Goal: Task Accomplishment & Management: Manage account settings

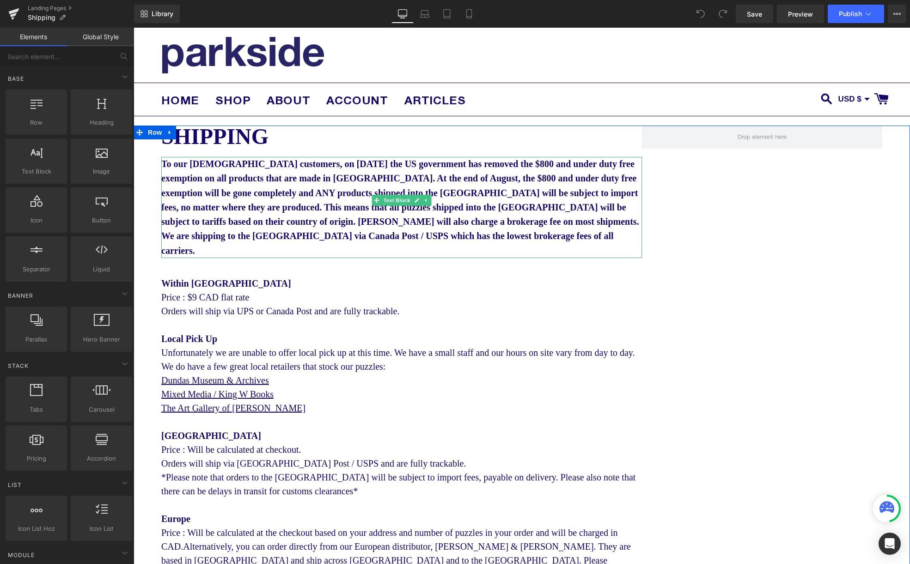
drag, startPoint x: 587, startPoint y: 239, endPoint x: 581, endPoint y: 238, distance: 6.5
click at [587, 239] on p "To our [DEMOGRAPHIC_DATA] customers, on [DATE] the US government has removed th…" at bounding box center [401, 207] width 480 height 101
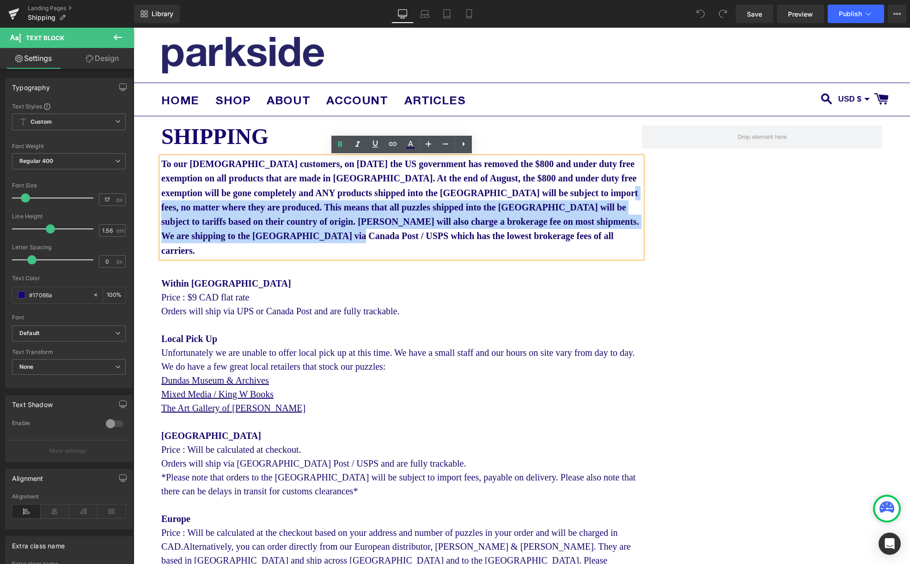
drag, startPoint x: 583, startPoint y: 238, endPoint x: 285, endPoint y: 208, distance: 299.0
click at [285, 208] on p "To our [DEMOGRAPHIC_DATA] customers, on [DATE] the US government has removed th…" at bounding box center [401, 207] width 480 height 101
click at [614, 226] on p "To our [DEMOGRAPHIC_DATA] customers, on [DATE] the US government has removed th…" at bounding box center [401, 207] width 480 height 101
drag, startPoint x: 601, startPoint y: 232, endPoint x: 346, endPoint y: 232, distance: 255.4
click at [309, 206] on p "To our [DEMOGRAPHIC_DATA] customers, on [DATE] the US government has removed th…" at bounding box center [401, 207] width 480 height 101
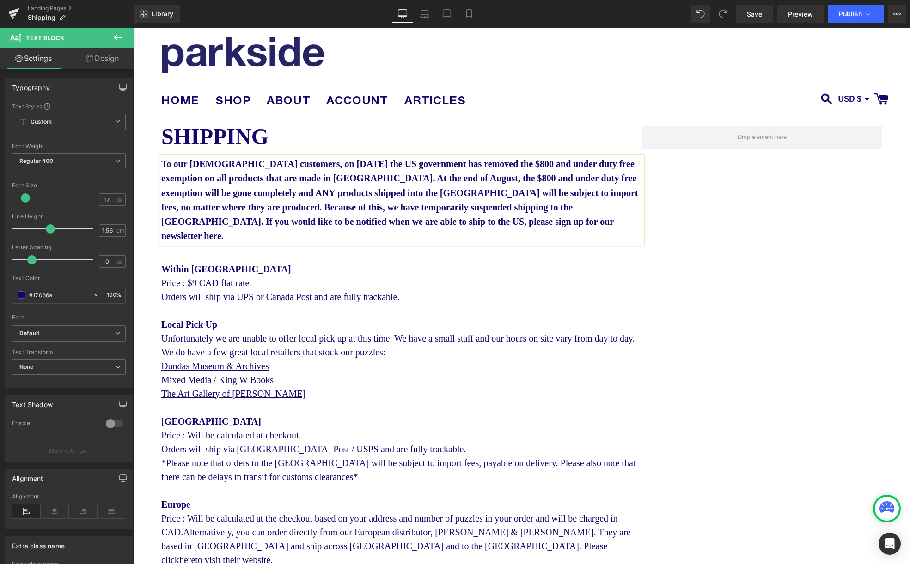
click at [486, 191] on span "To our [DEMOGRAPHIC_DATA] customers, on [DATE] the US government has removed th…" at bounding box center [399, 200] width 477 height 82
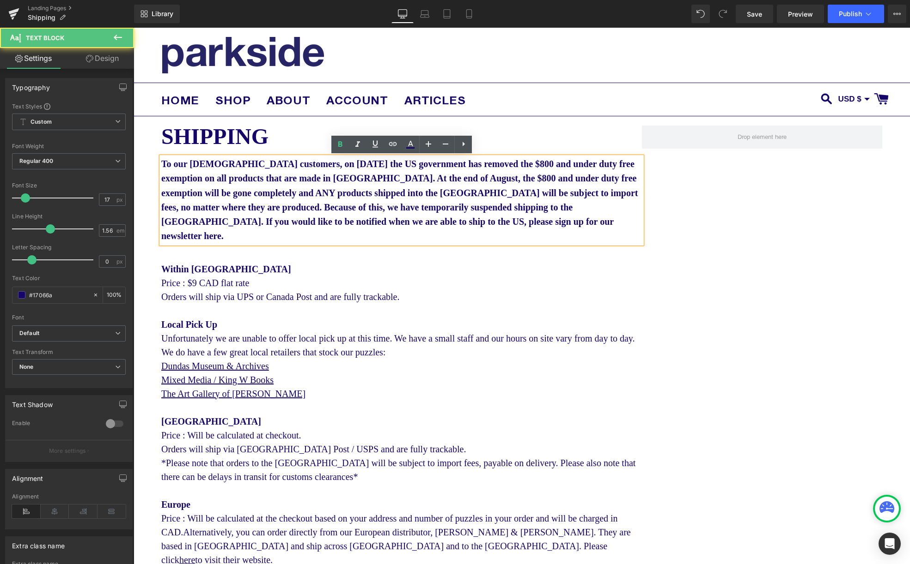
click at [303, 207] on span "To our [DEMOGRAPHIC_DATA] customers, on [DATE] the US government has removed th…" at bounding box center [399, 200] width 477 height 82
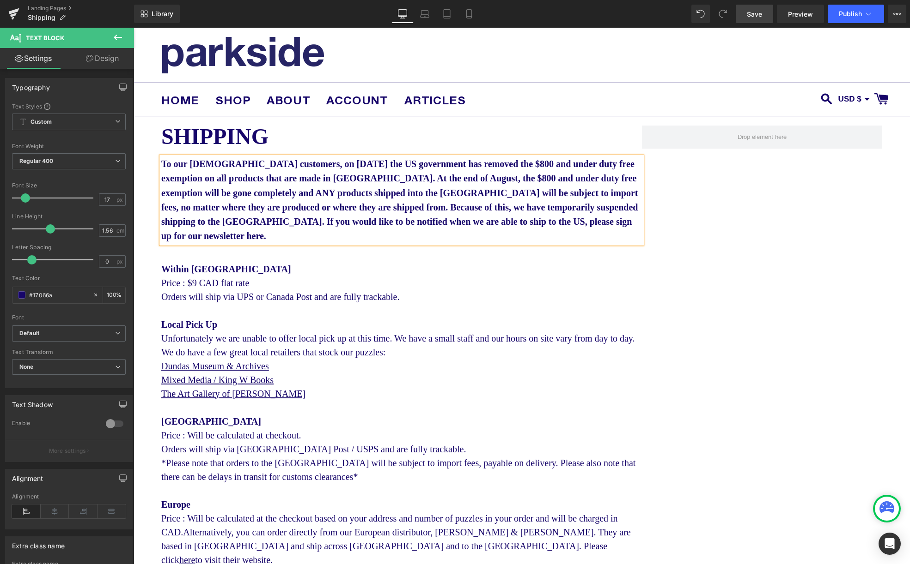
click at [752, 19] on link "Save" at bounding box center [753, 14] width 37 height 18
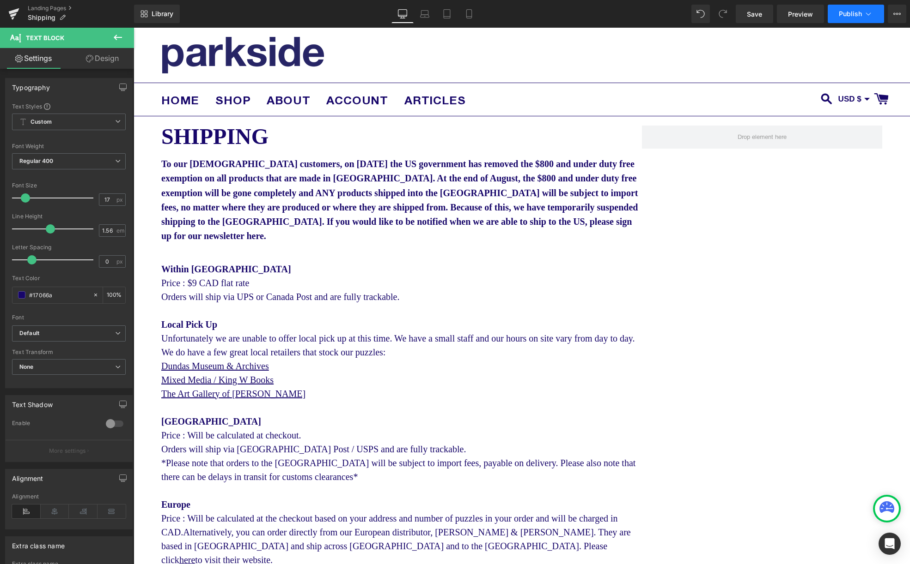
click at [843, 21] on button "Publish" at bounding box center [855, 14] width 56 height 18
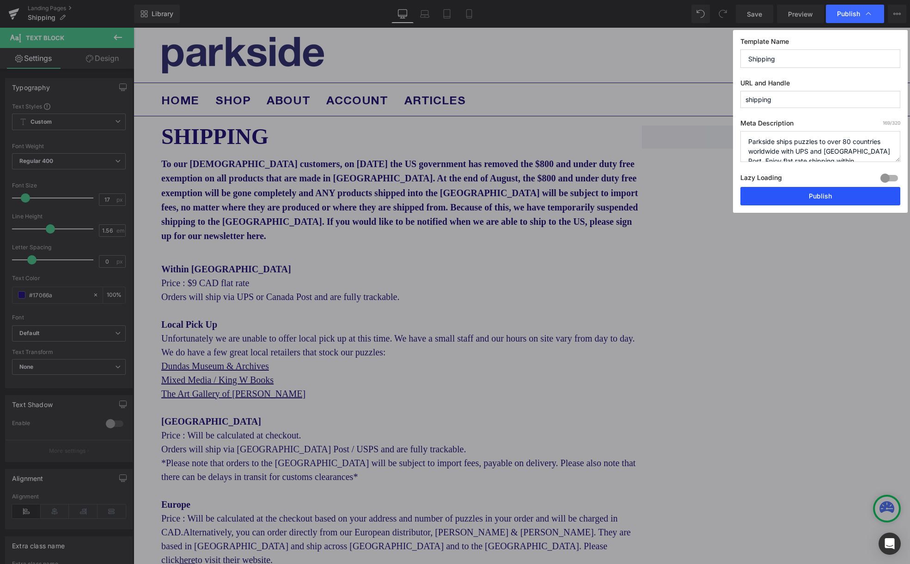
click at [814, 201] on button "Publish" at bounding box center [820, 196] width 160 height 18
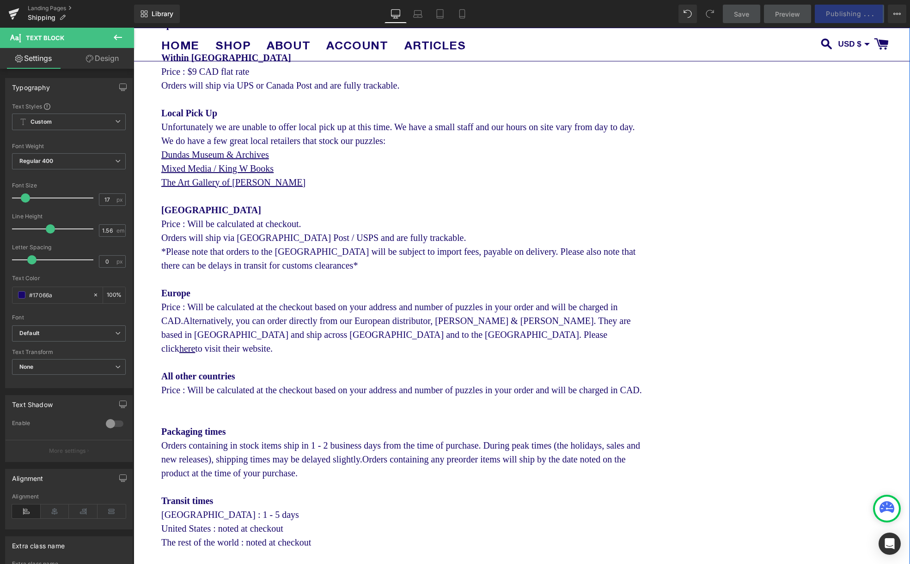
scroll to position [212, 0]
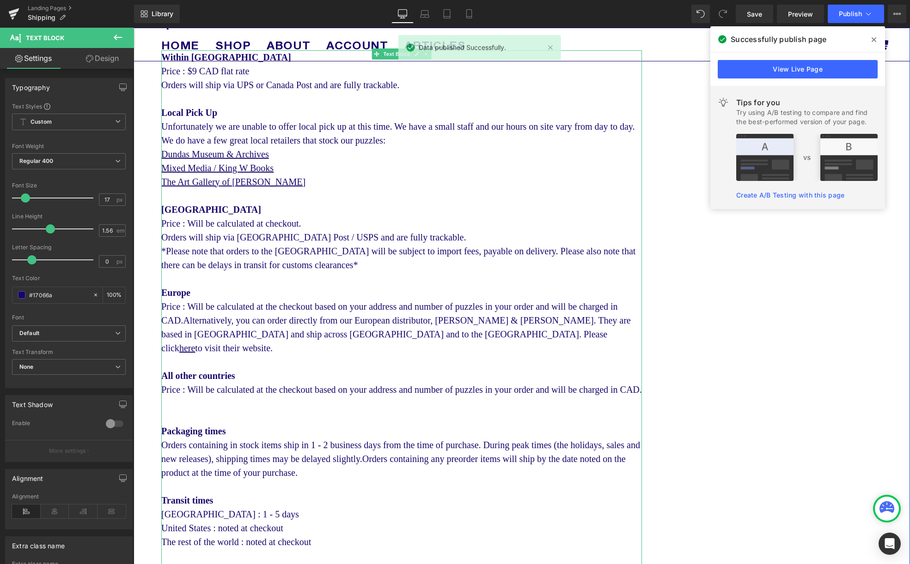
click at [335, 262] on div "United States Price : Will be calculated at checkout. Orders will ship via [GEO…" at bounding box center [401, 237] width 480 height 69
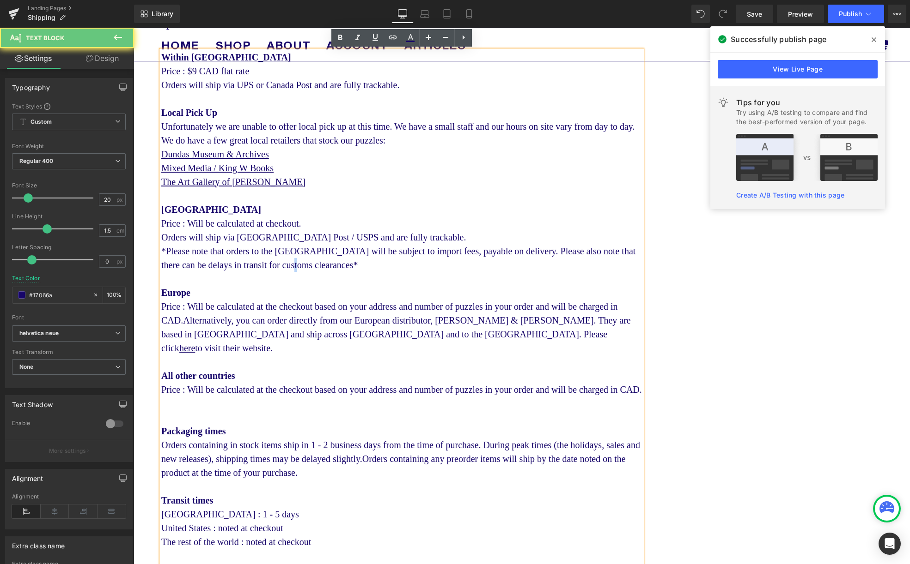
click at [335, 262] on div "United States Price : Will be calculated at checkout. Orders will ship via [GEO…" at bounding box center [401, 237] width 480 height 69
click at [342, 271] on div "United States Price : Will be calculated at checkout. Orders will ship via [GEO…" at bounding box center [401, 237] width 480 height 69
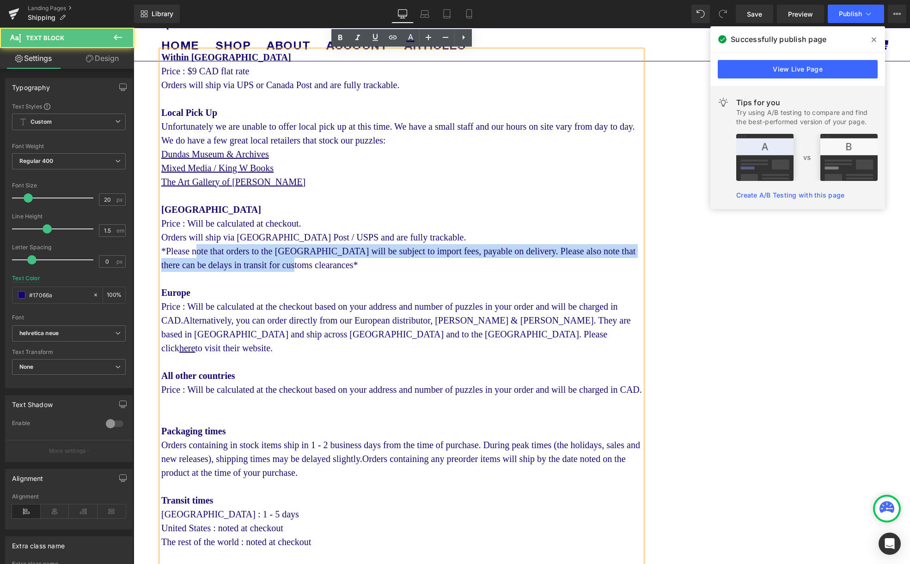
drag, startPoint x: 338, startPoint y: 267, endPoint x: 199, endPoint y: 254, distance: 139.2
click at [199, 254] on div "United States Price : Will be calculated at checkout. Orders will ship via [GEO…" at bounding box center [401, 237] width 480 height 69
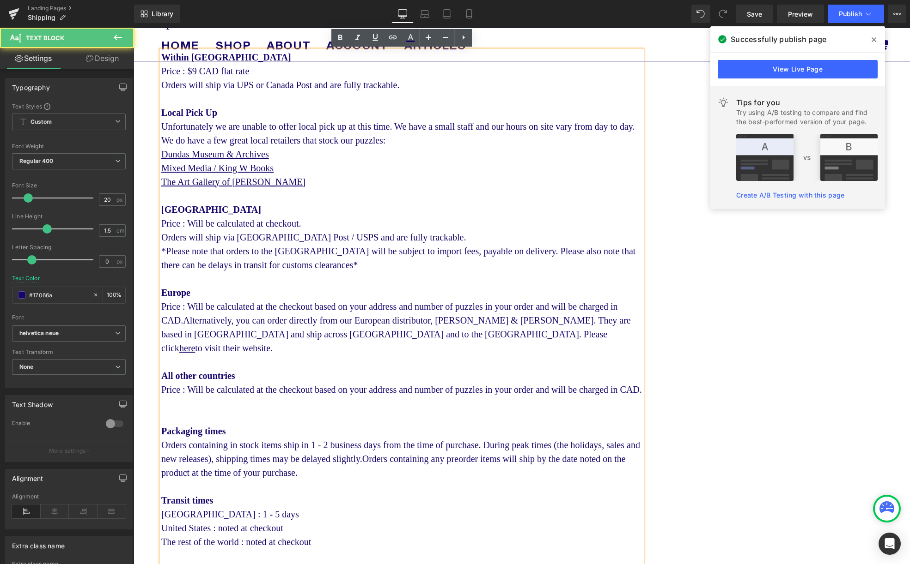
click at [351, 271] on div "United States Price : Will be calculated at checkout. Orders will ship via [GEO…" at bounding box center [401, 237] width 480 height 69
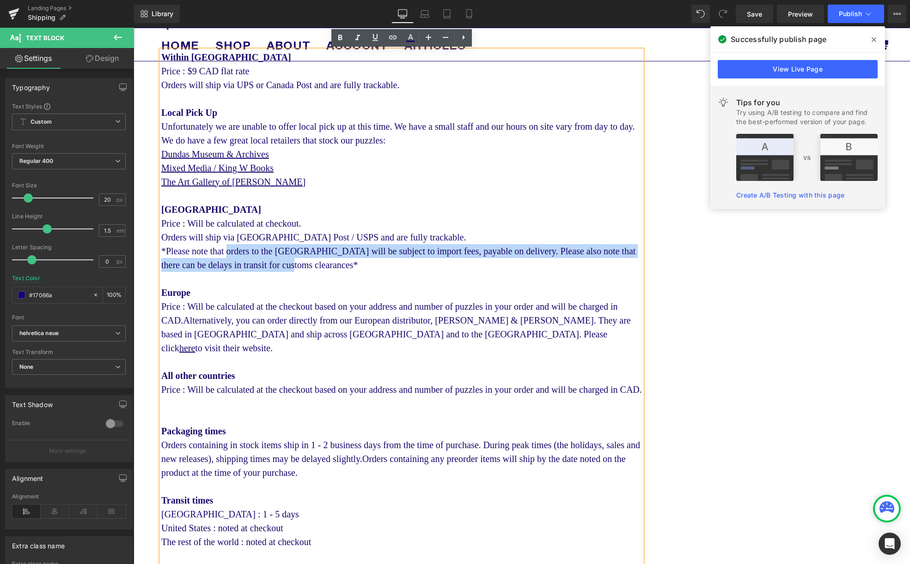
drag, startPoint x: 339, startPoint y: 268, endPoint x: 233, endPoint y: 257, distance: 106.4
click at [233, 257] on div "United States Price : Will be calculated at checkout. Orders will ship via [GEO…" at bounding box center [401, 237] width 480 height 69
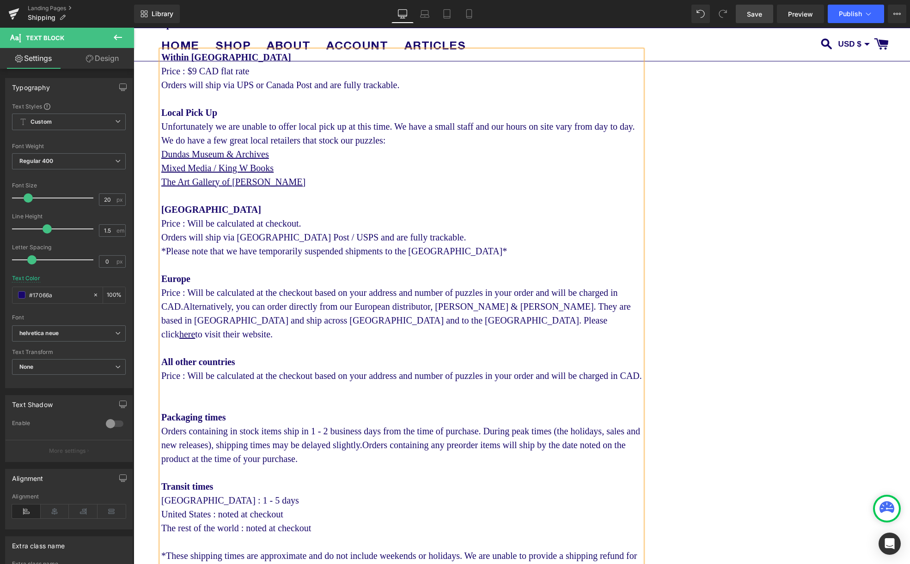
click at [755, 17] on span "Save" at bounding box center [753, 14] width 15 height 10
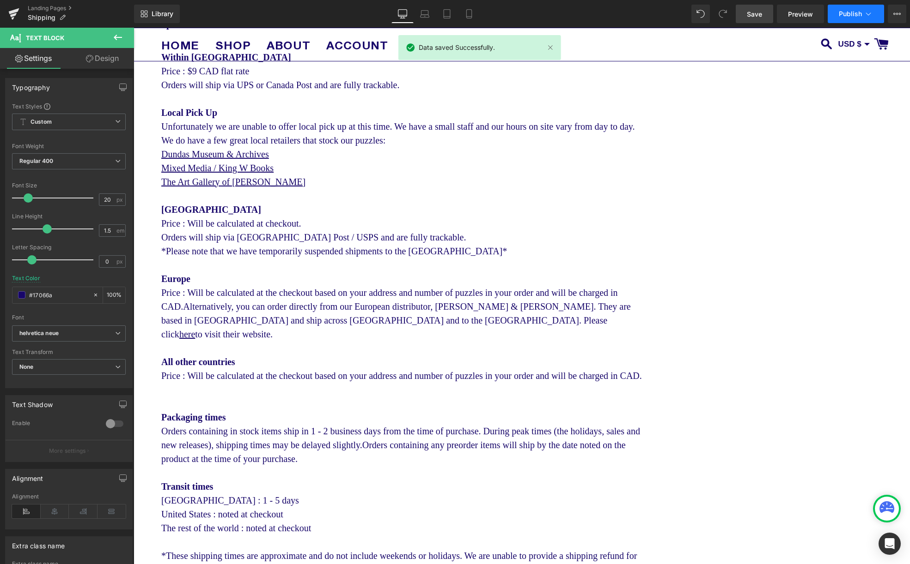
click at [848, 15] on span "Publish" at bounding box center [849, 13] width 23 height 7
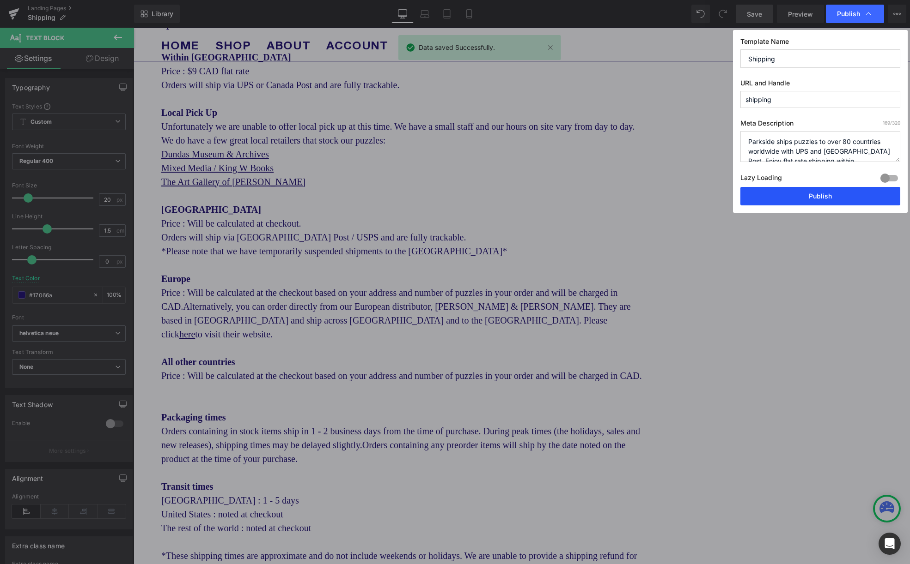
click at [830, 197] on button "Publish" at bounding box center [820, 196] width 160 height 18
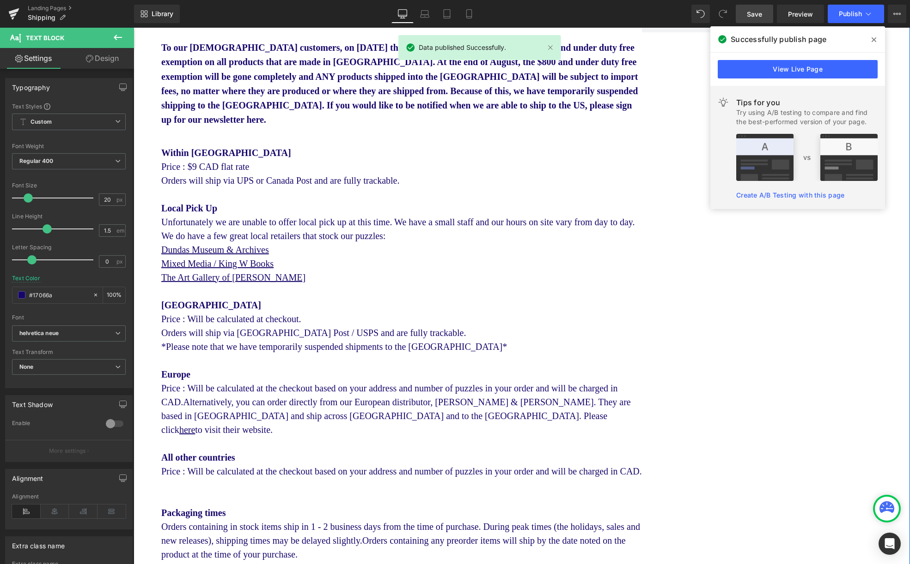
scroll to position [0, 0]
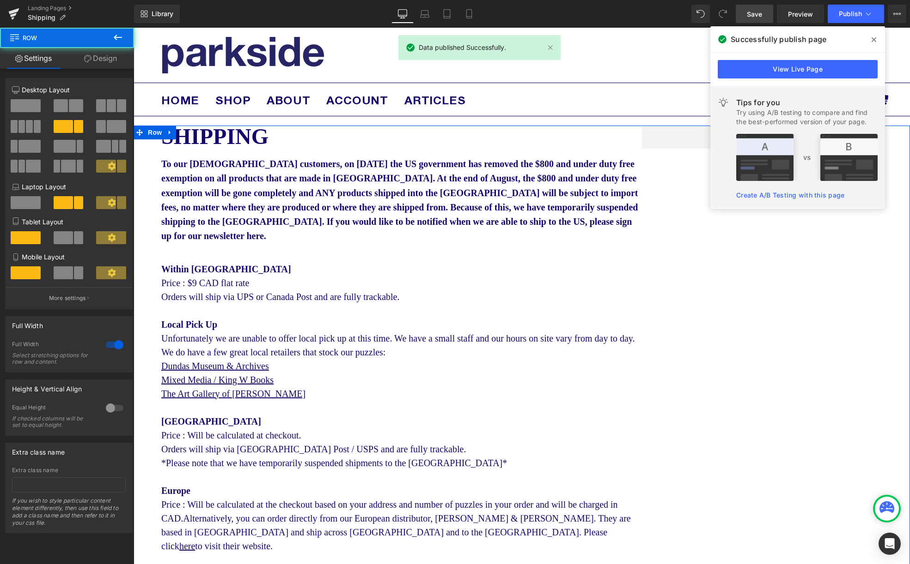
click at [284, 234] on p "To our [DEMOGRAPHIC_DATA] customers, on [DATE] the US government has removed th…" at bounding box center [401, 200] width 480 height 87
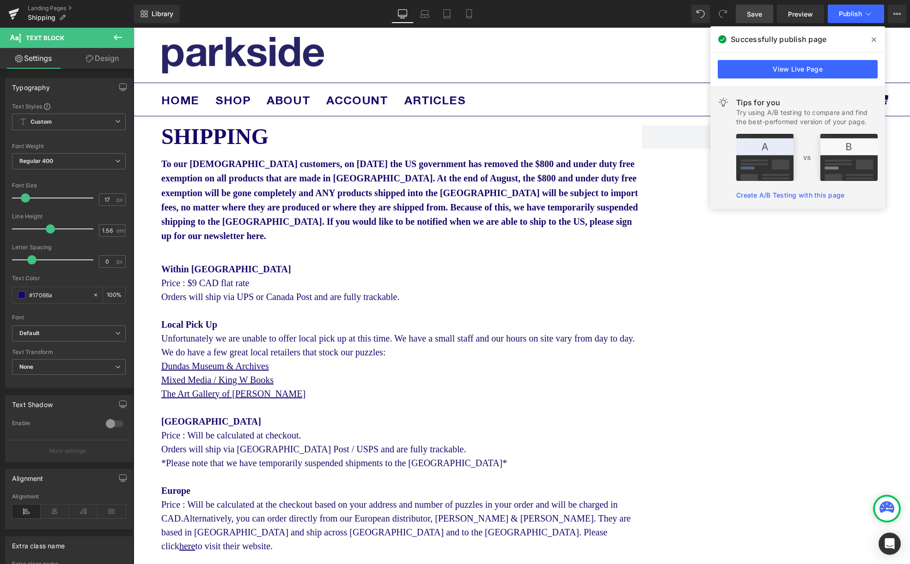
click at [122, 35] on icon at bounding box center [117, 37] width 11 height 11
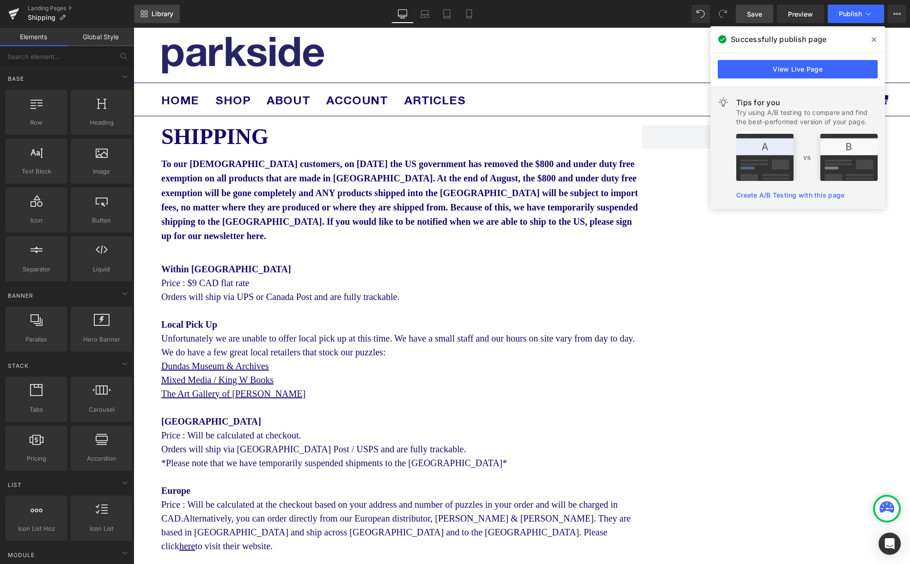
click at [149, 7] on link "Library" at bounding box center [157, 14] width 46 height 18
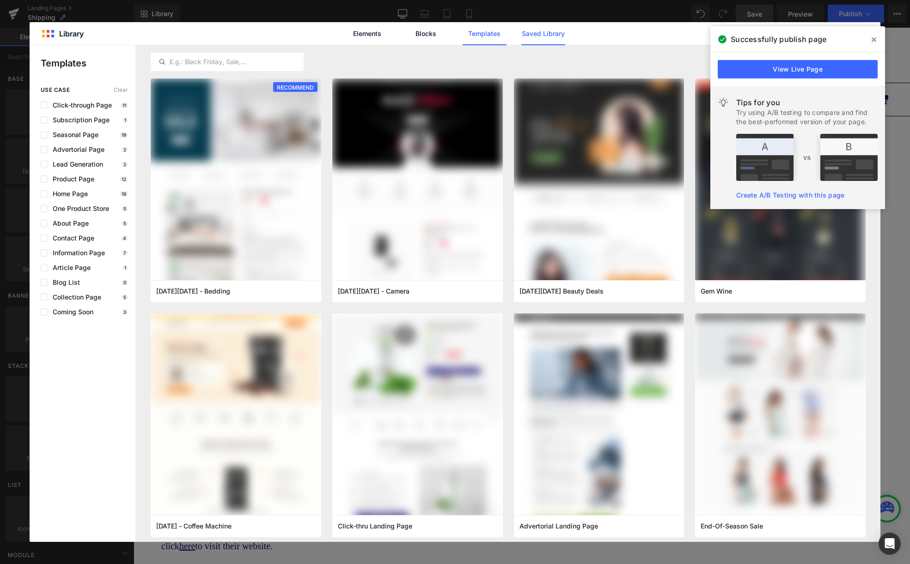
drag, startPoint x: 537, startPoint y: 32, endPoint x: 537, endPoint y: 38, distance: 6.5
click at [537, 32] on link "Saved Library" at bounding box center [543, 33] width 44 height 23
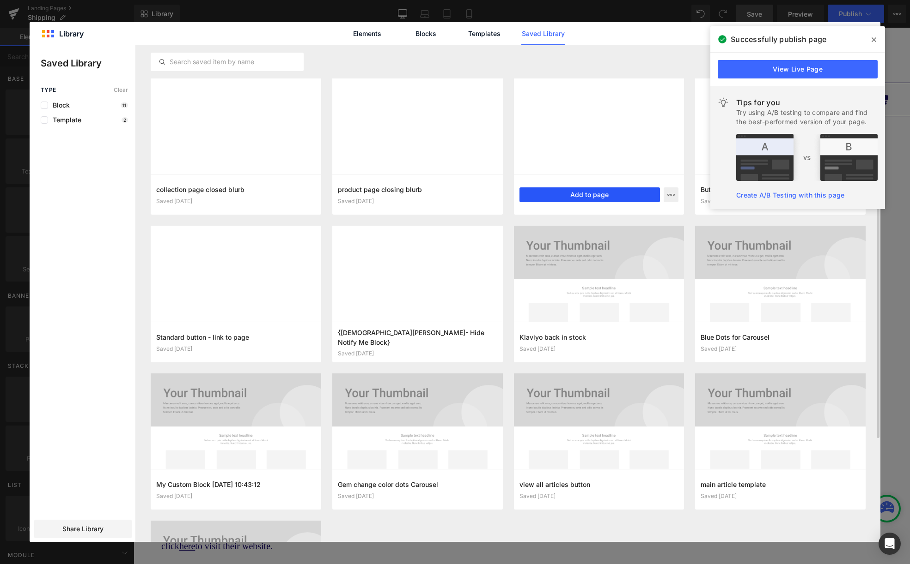
click at [576, 195] on button "Add to page" at bounding box center [589, 195] width 141 height 15
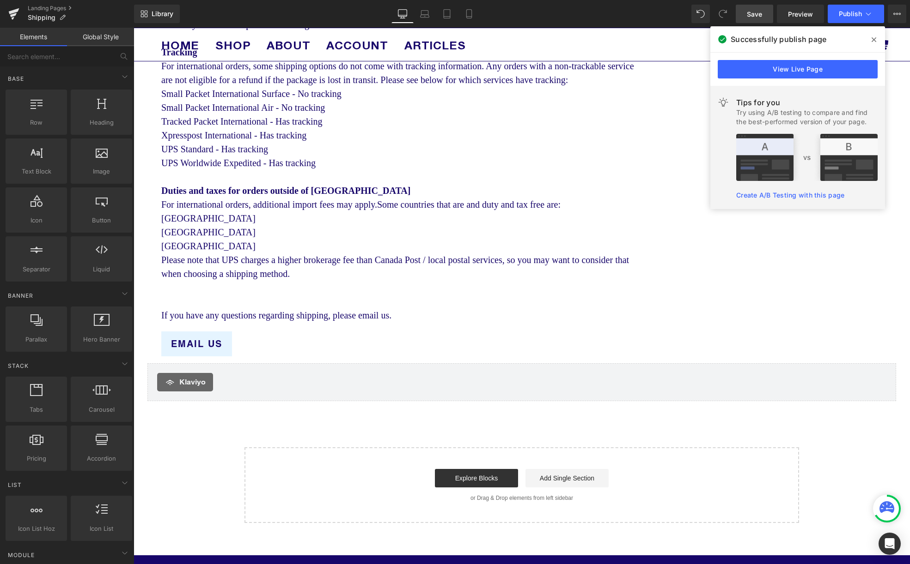
scroll to position [854, 0]
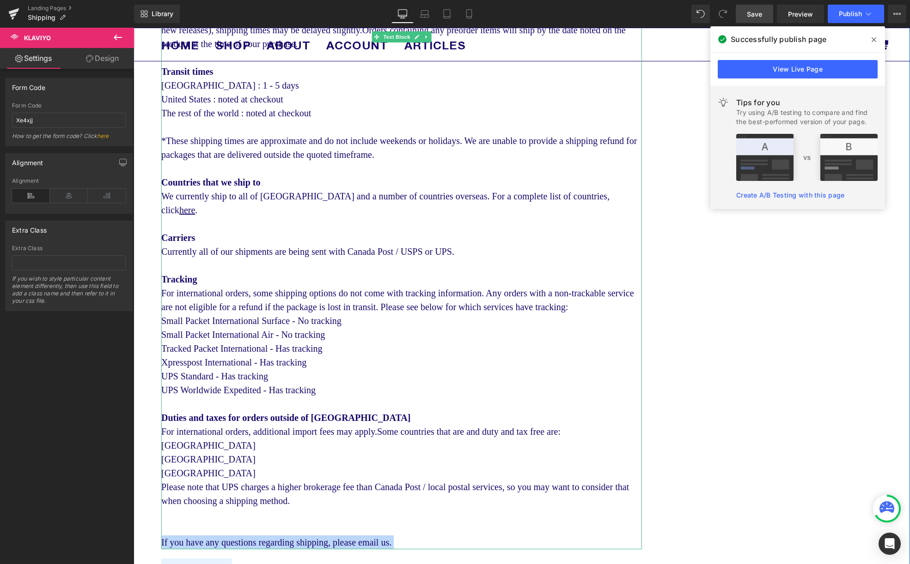
drag, startPoint x: 238, startPoint y: 405, endPoint x: 306, endPoint y: 521, distance: 134.1
click at [304, 528] on div "Shipping Text Block To our [DEMOGRAPHIC_DATA] customers, on [DATE] the US gover…" at bounding box center [521, 124] width 748 height 1252
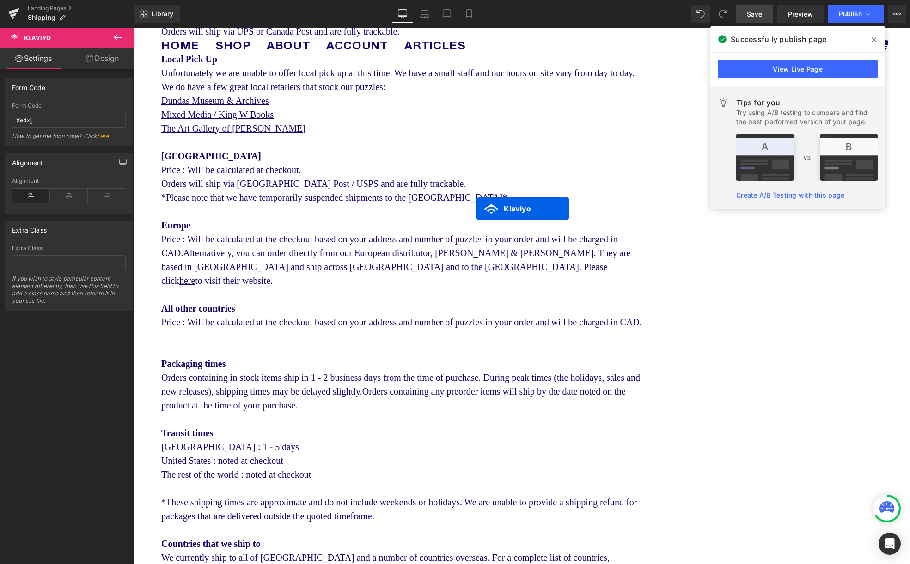
scroll to position [265, 0]
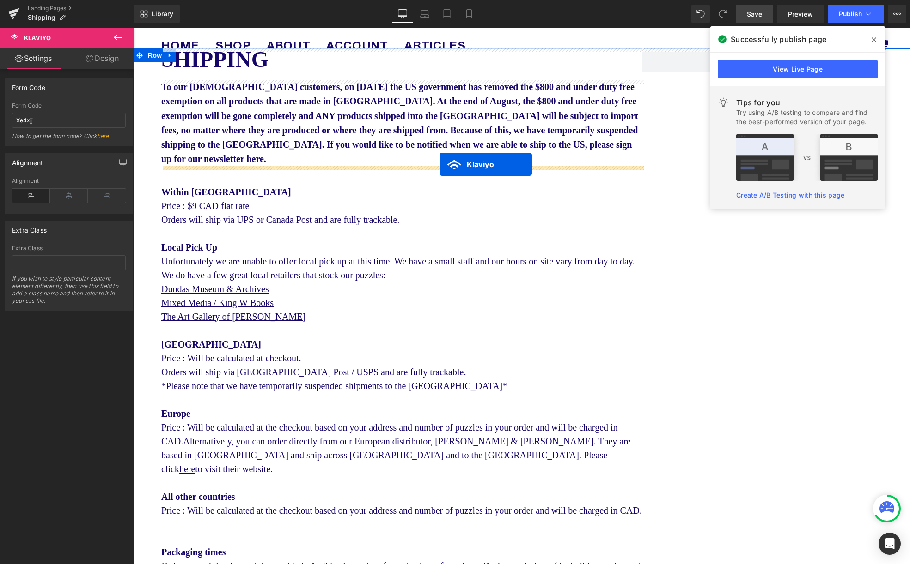
drag, startPoint x: 503, startPoint y: 323, endPoint x: 439, endPoint y: 164, distance: 171.6
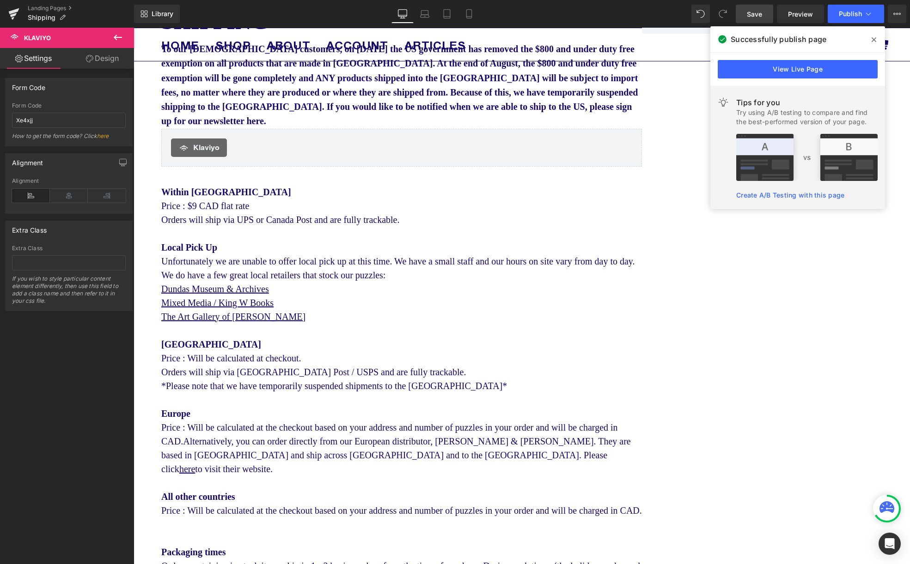
click at [751, 22] on link "Save" at bounding box center [753, 14] width 37 height 18
click at [804, 13] on span "Preview" at bounding box center [800, 14] width 25 height 10
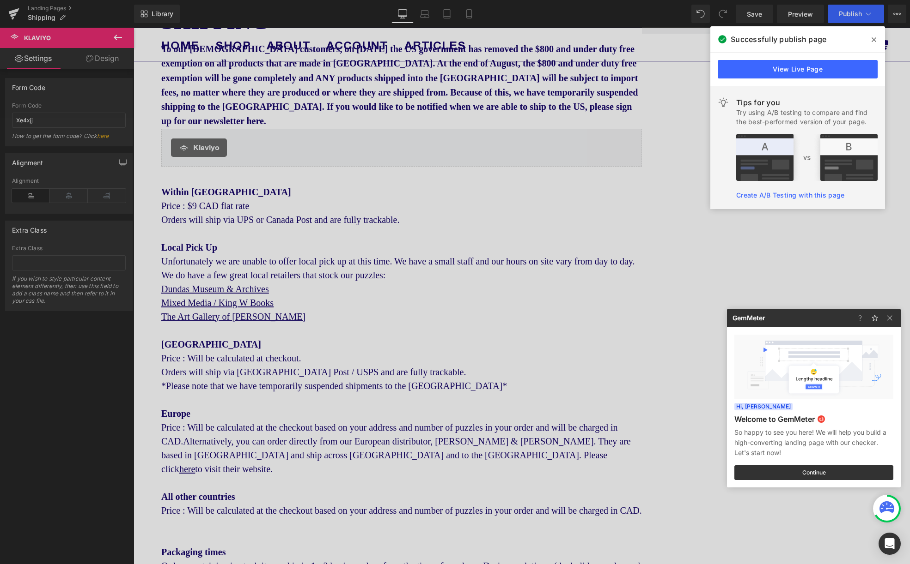
click at [268, 123] on div at bounding box center [455, 282] width 910 height 564
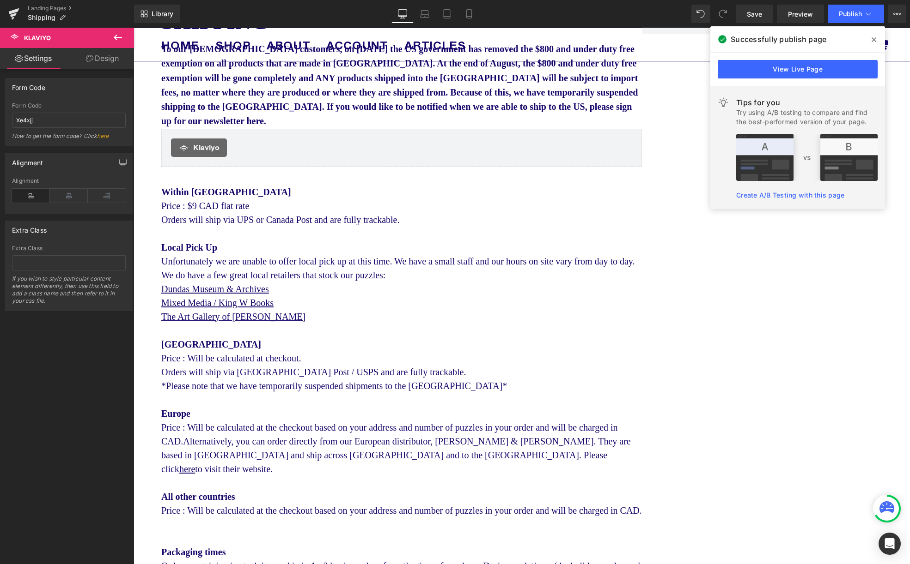
click at [268, 123] on span "To our [DEMOGRAPHIC_DATA] customers, on [DATE] the US government has removed th…" at bounding box center [399, 85] width 477 height 82
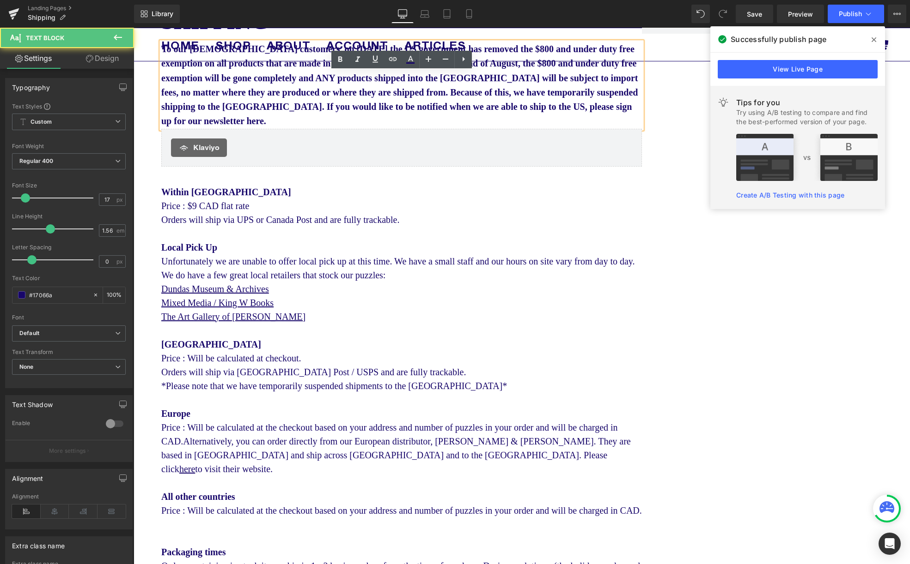
click at [267, 122] on span "To our [DEMOGRAPHIC_DATA] customers, on [DATE] the US government has removed th…" at bounding box center [399, 85] width 477 height 82
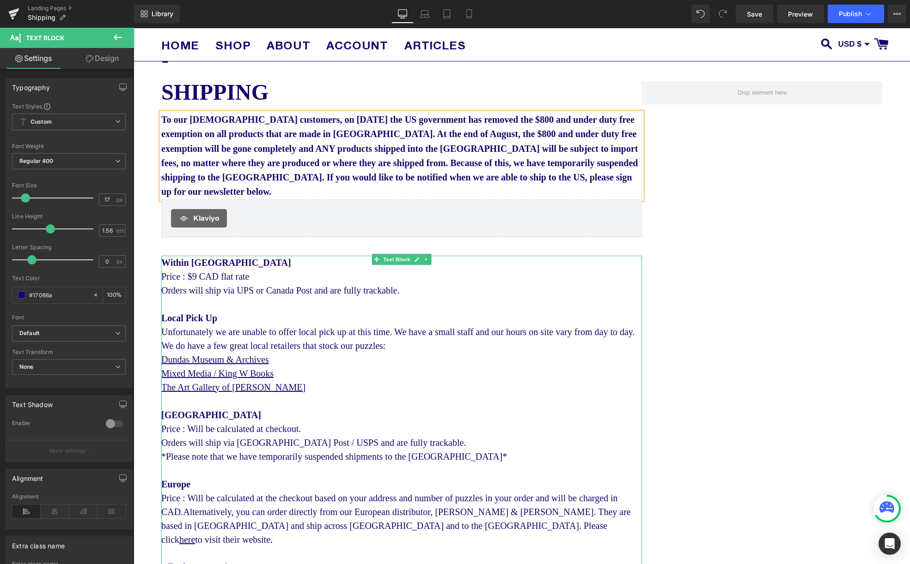
scroll to position [36, 0]
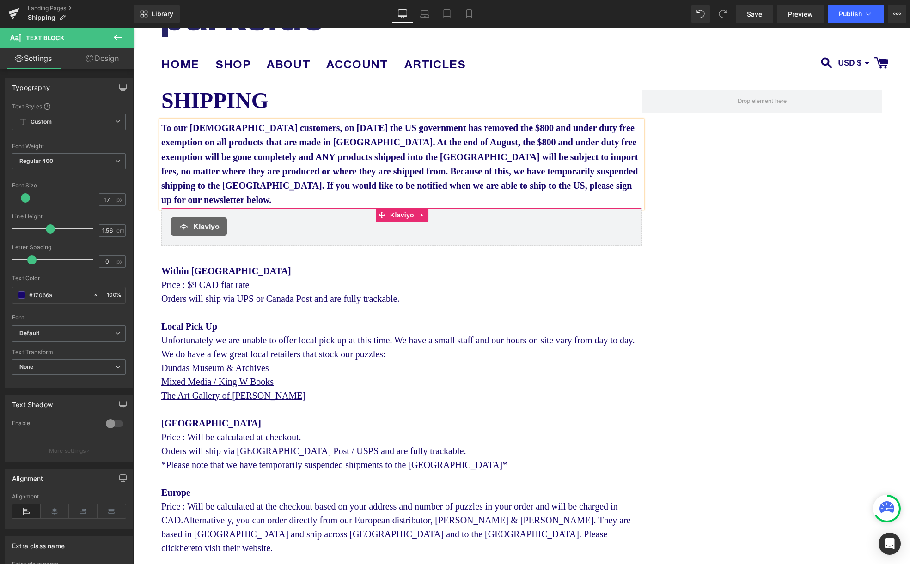
click at [299, 236] on div "[PERSON_NAME]" at bounding box center [401, 227] width 480 height 38
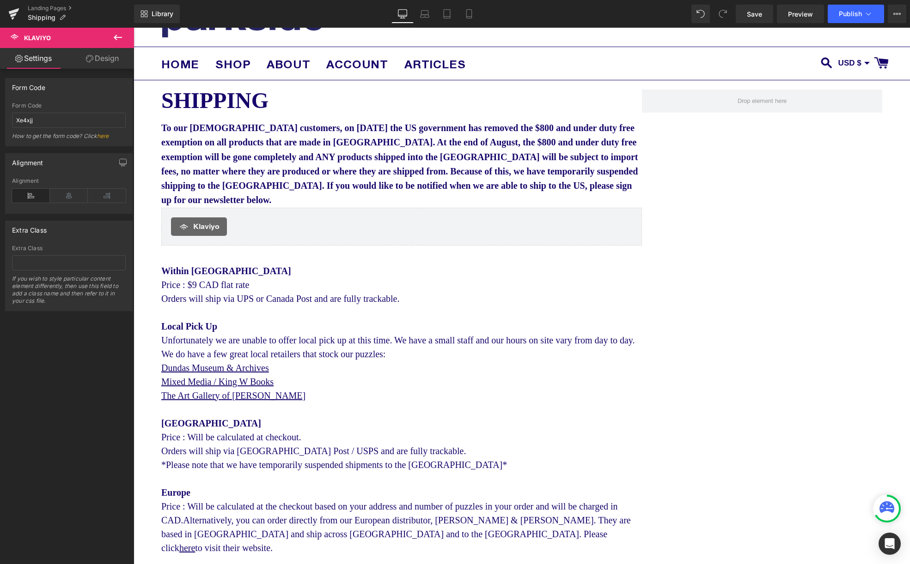
drag, startPoint x: 755, startPoint y: 16, endPoint x: 767, endPoint y: 23, distance: 14.3
click at [755, 16] on span "Save" at bounding box center [753, 14] width 15 height 10
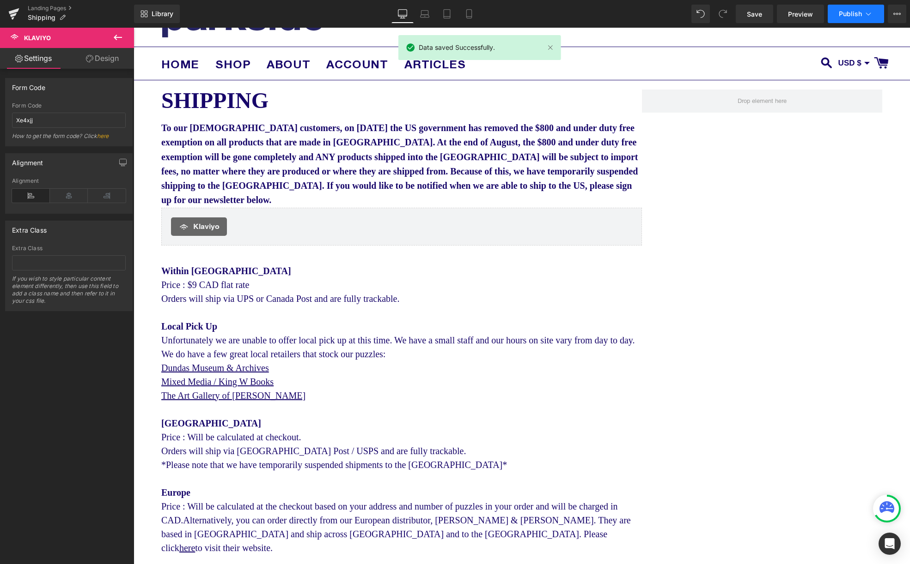
click at [841, 15] on span "Publish" at bounding box center [849, 13] width 23 height 7
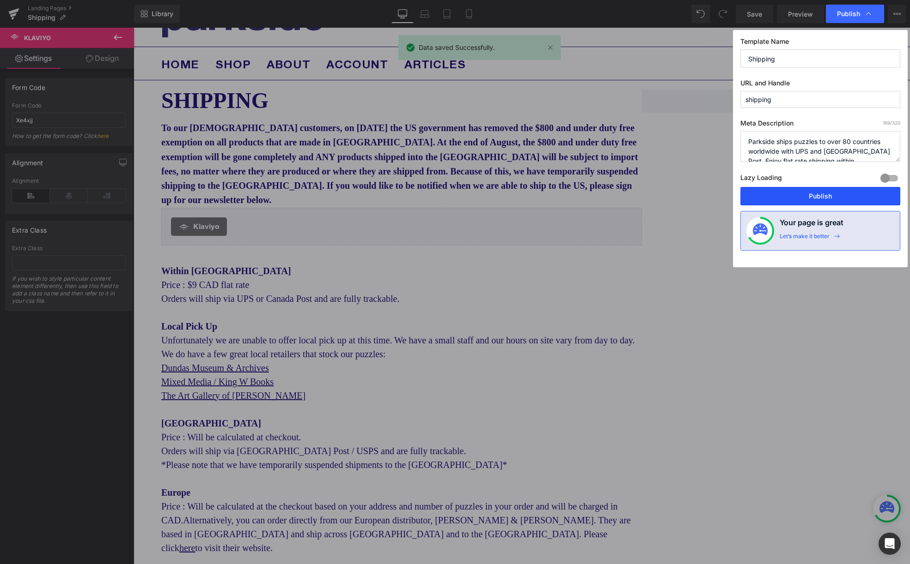
drag, startPoint x: 813, startPoint y: 198, endPoint x: 764, endPoint y: 175, distance: 54.6
click at [813, 198] on button "Publish" at bounding box center [820, 196] width 160 height 18
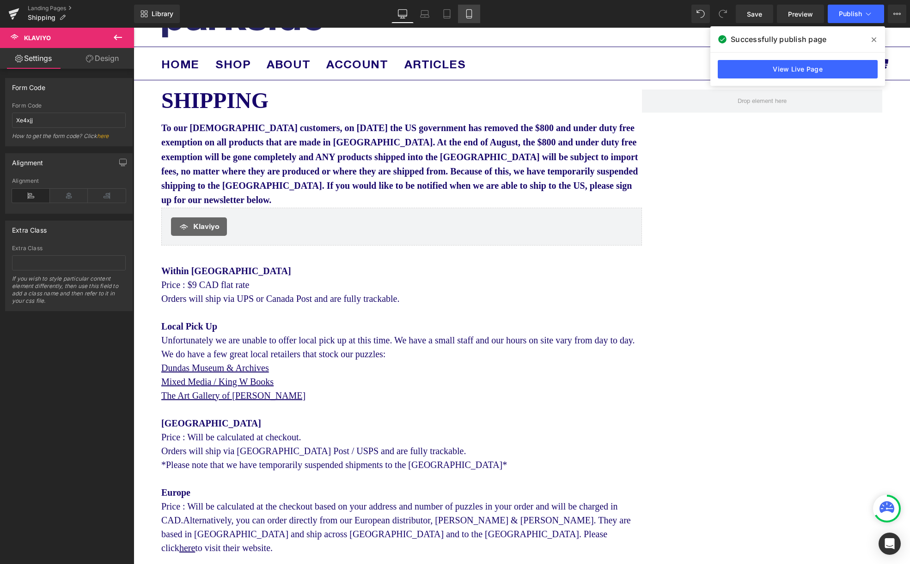
click at [471, 15] on icon at bounding box center [468, 13] width 9 height 9
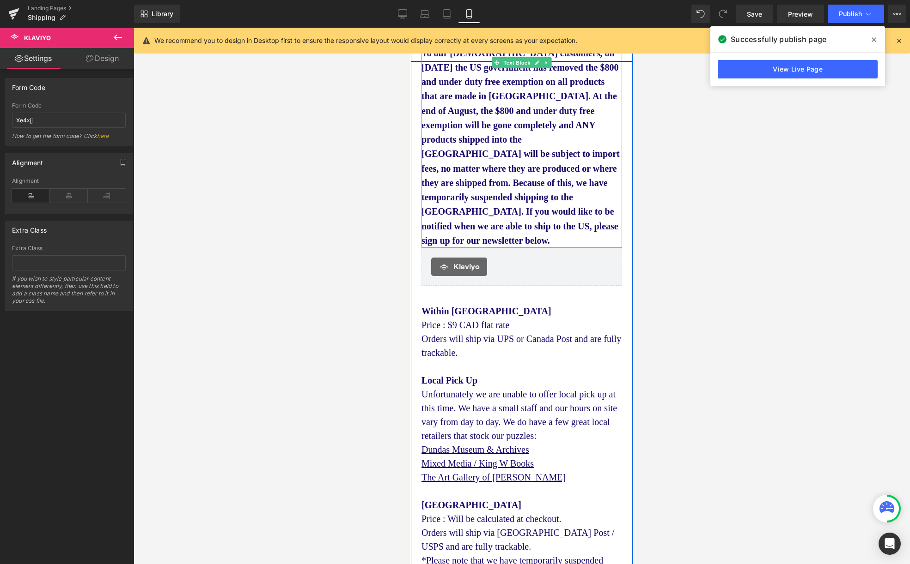
scroll to position [128, 0]
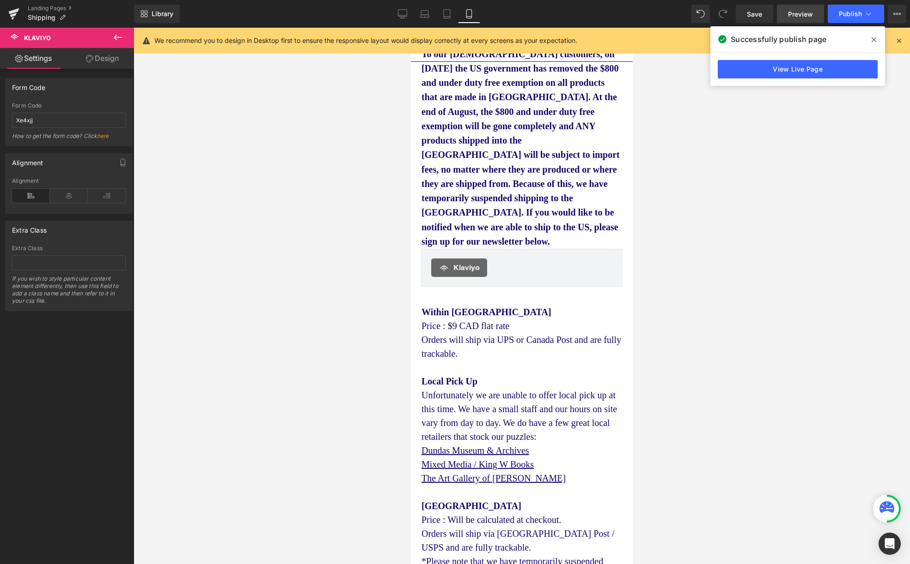
click at [803, 16] on span "Preview" at bounding box center [800, 14] width 25 height 10
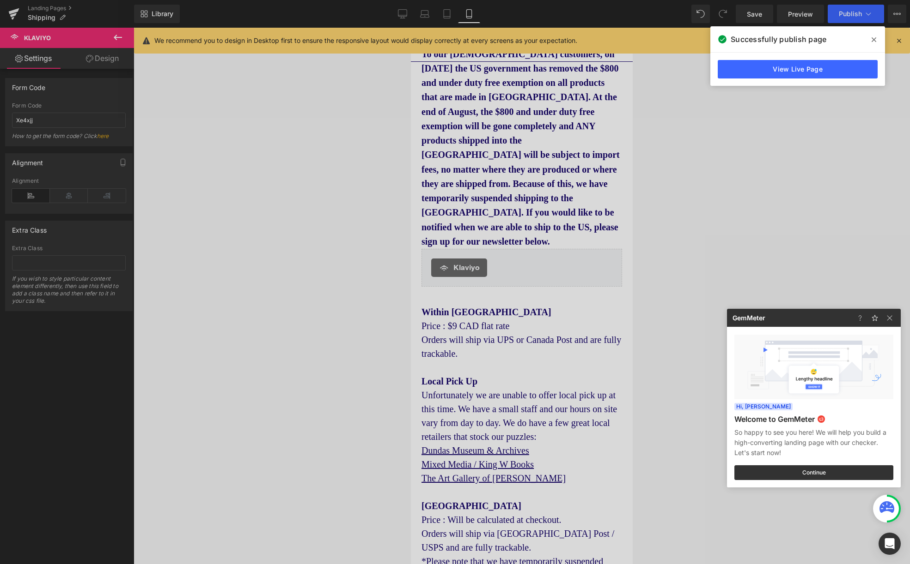
click at [876, 37] on span at bounding box center [873, 39] width 15 height 15
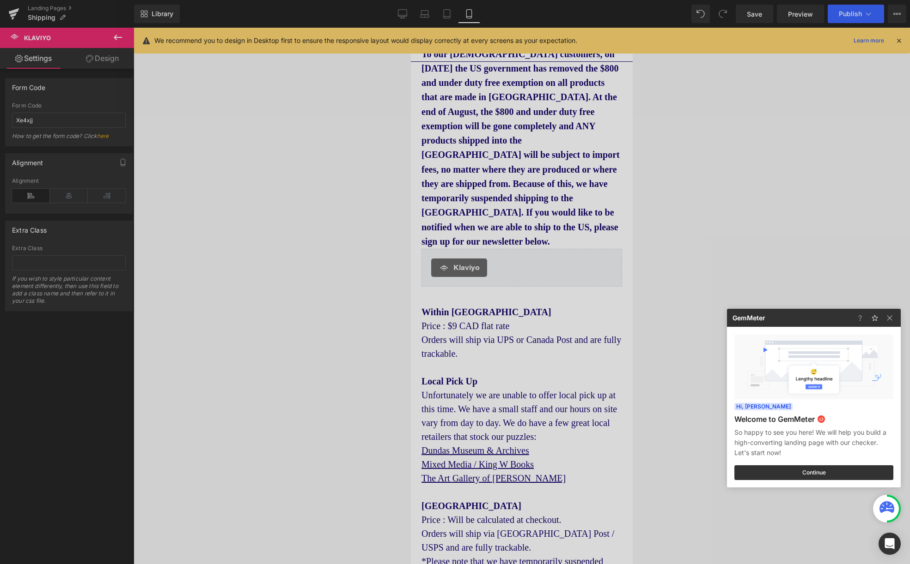
drag, startPoint x: 889, startPoint y: 64, endPoint x: 894, endPoint y: 55, distance: 10.1
click at [889, 63] on div at bounding box center [455, 282] width 910 height 564
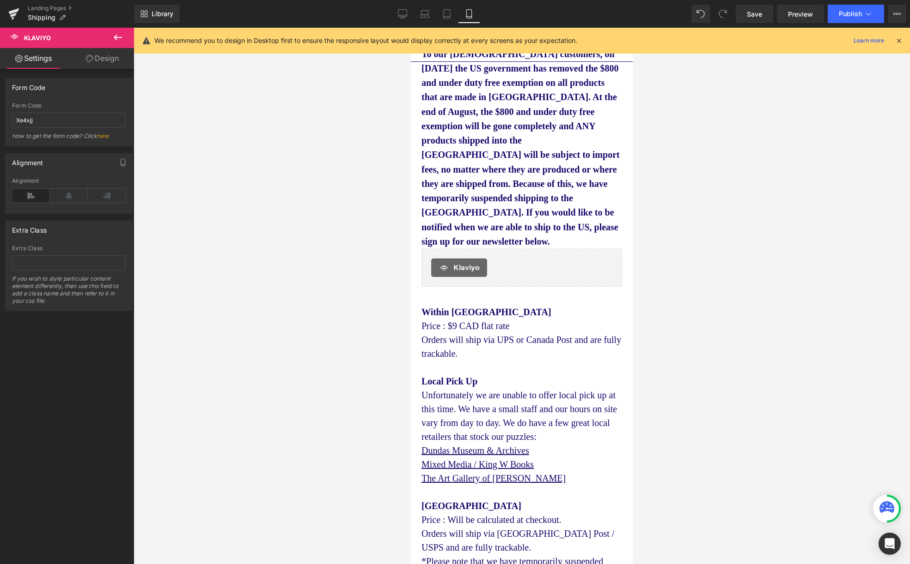
click at [901, 39] on icon at bounding box center [898, 40] width 8 height 8
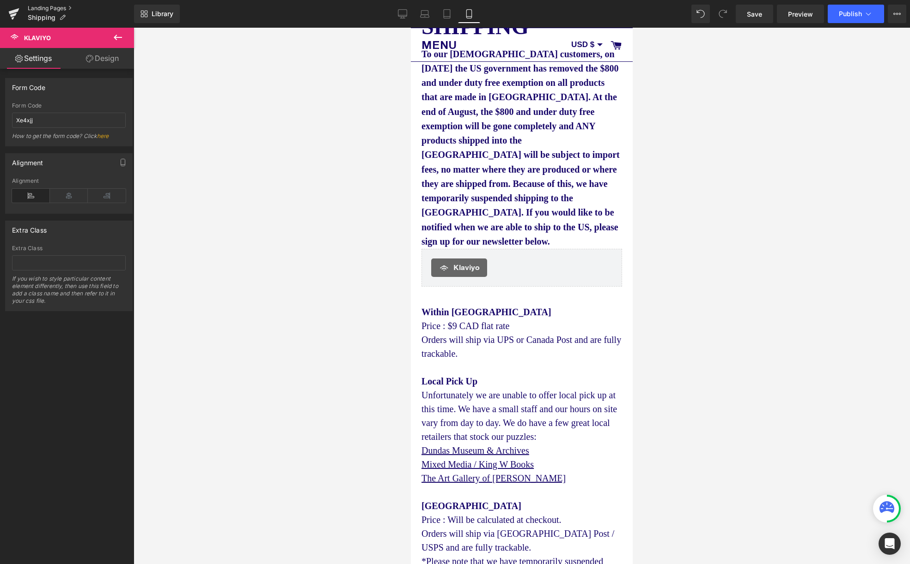
click at [56, 9] on link "Landing Pages" at bounding box center [81, 8] width 106 height 7
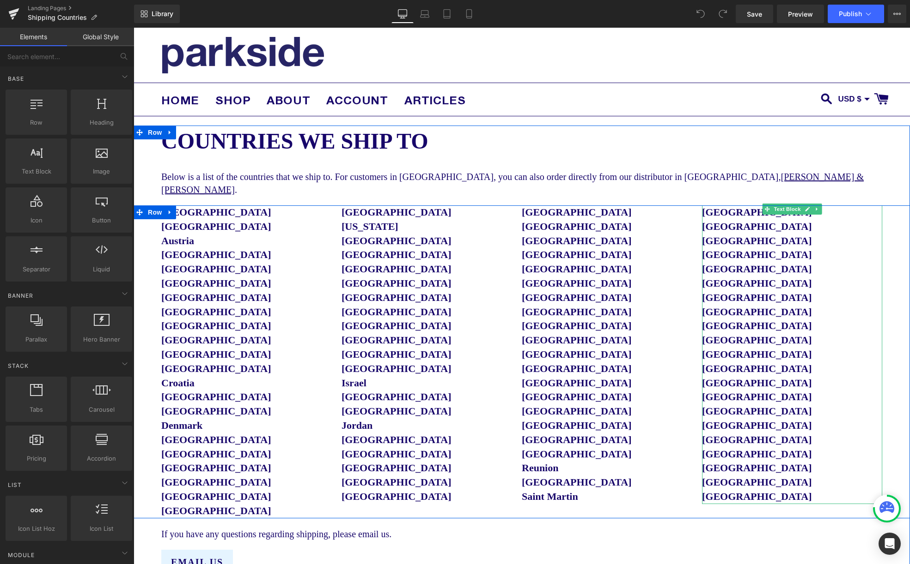
click at [746, 449] on span "[GEOGRAPHIC_DATA]" at bounding box center [757, 455] width 110 height 12
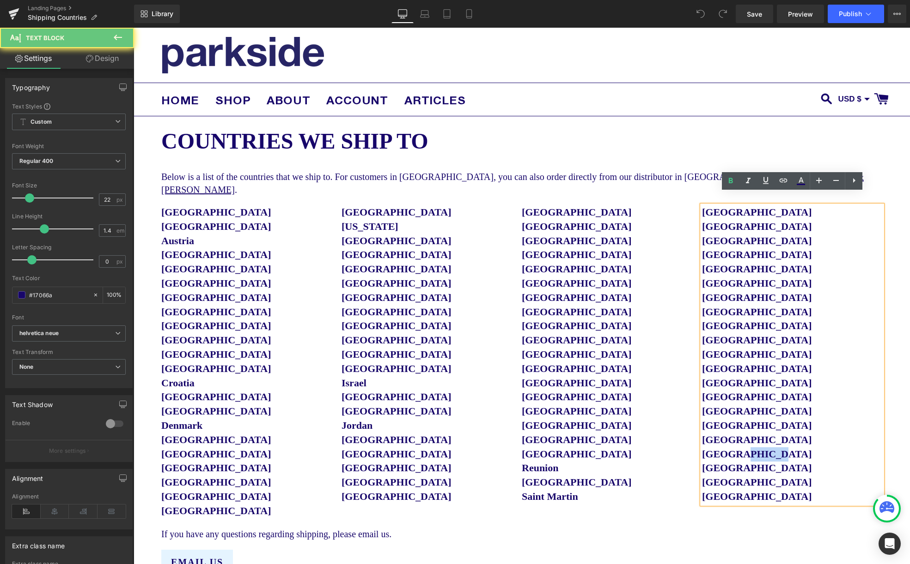
click at [746, 449] on span "[GEOGRAPHIC_DATA]" at bounding box center [757, 455] width 110 height 12
click at [770, 448] on p "[GEOGRAPHIC_DATA]" at bounding box center [792, 455] width 180 height 14
drag, startPoint x: 753, startPoint y: 442, endPoint x: 705, endPoint y: 442, distance: 48.0
click at [705, 448] on p "[GEOGRAPHIC_DATA]" at bounding box center [792, 455] width 180 height 14
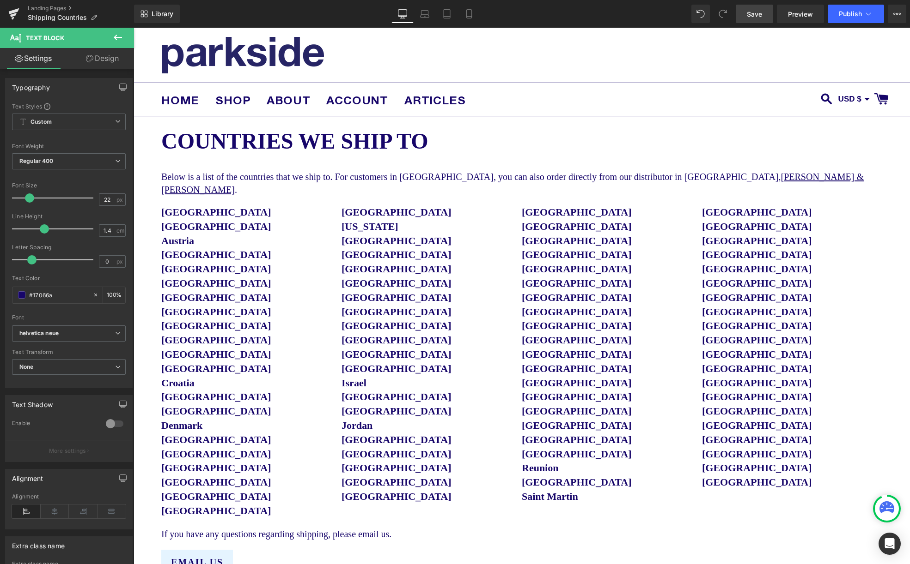
click at [753, 16] on span "Save" at bounding box center [753, 14] width 15 height 10
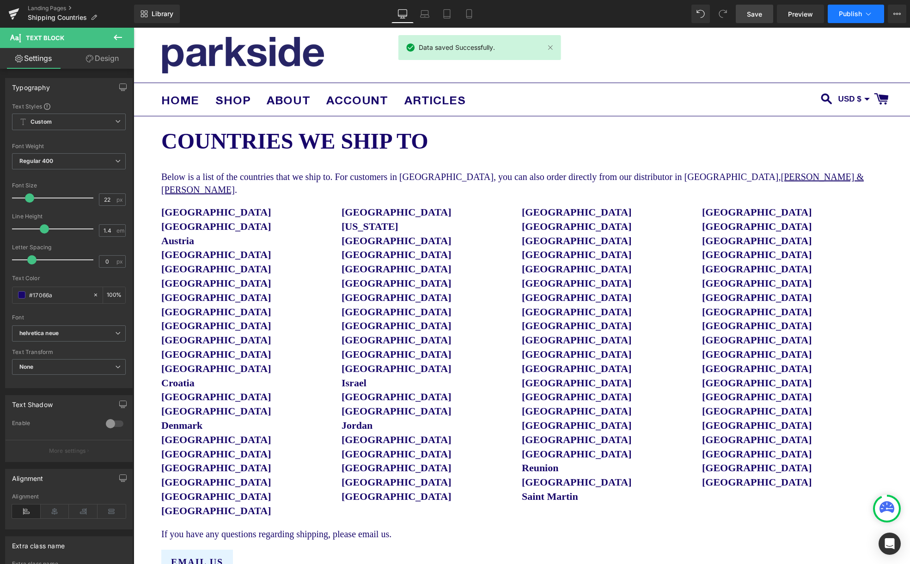
click at [842, 12] on span "Publish" at bounding box center [849, 13] width 23 height 7
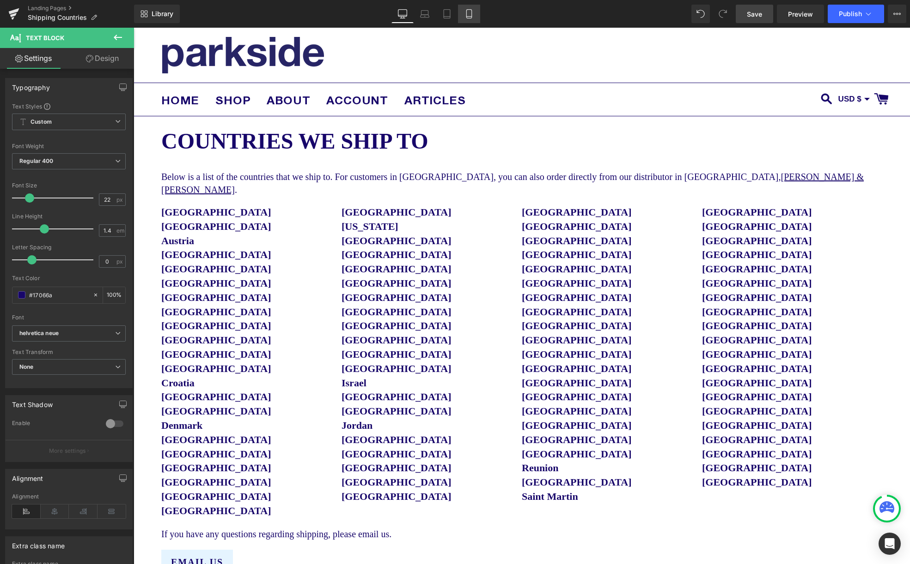
click at [473, 18] on link "Mobile" at bounding box center [469, 14] width 22 height 18
type input "100"
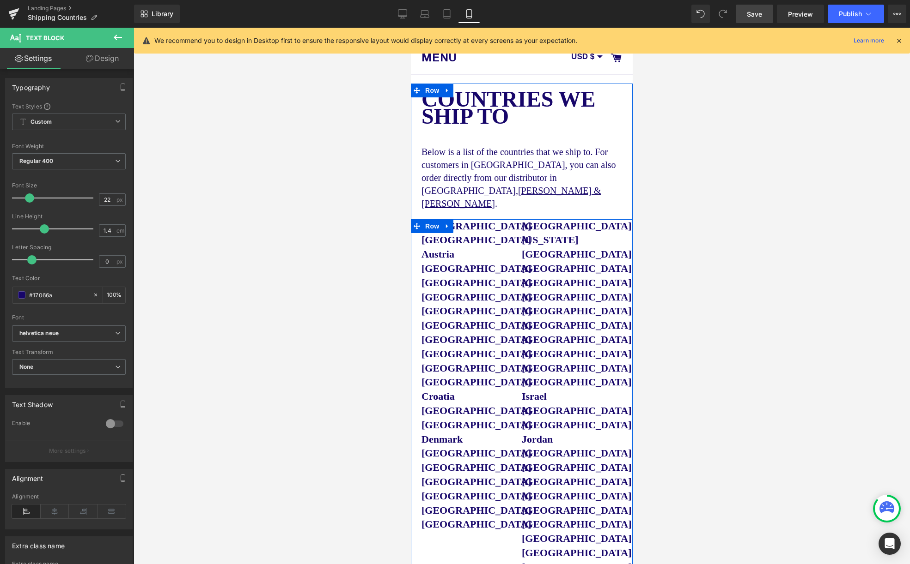
scroll to position [40, 0]
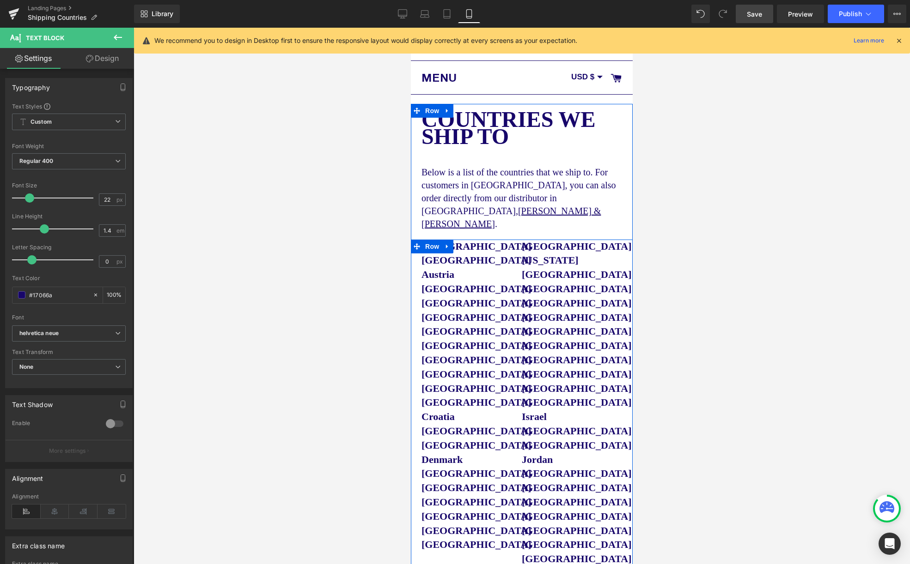
click at [537, 255] on span "Georgia" at bounding box center [549, 261] width 57 height 12
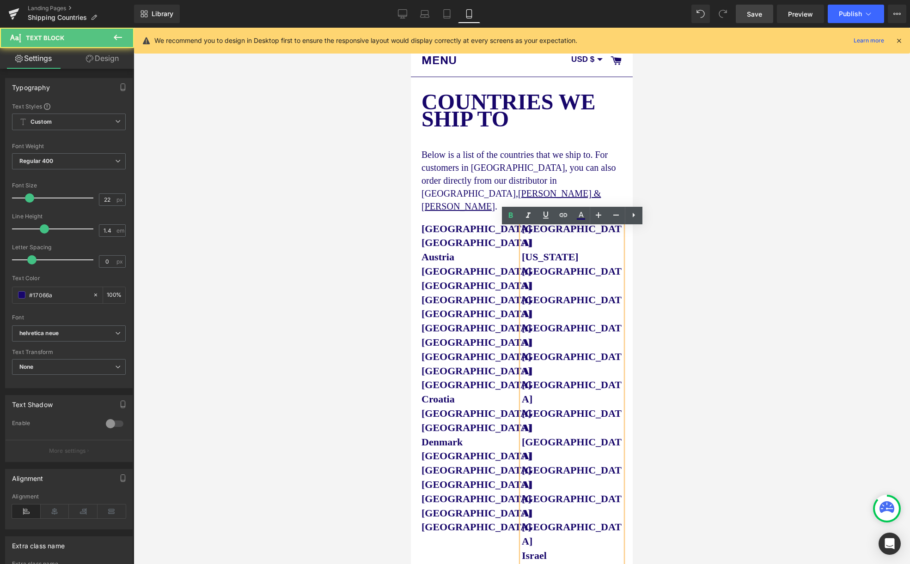
scroll to position [161, 0]
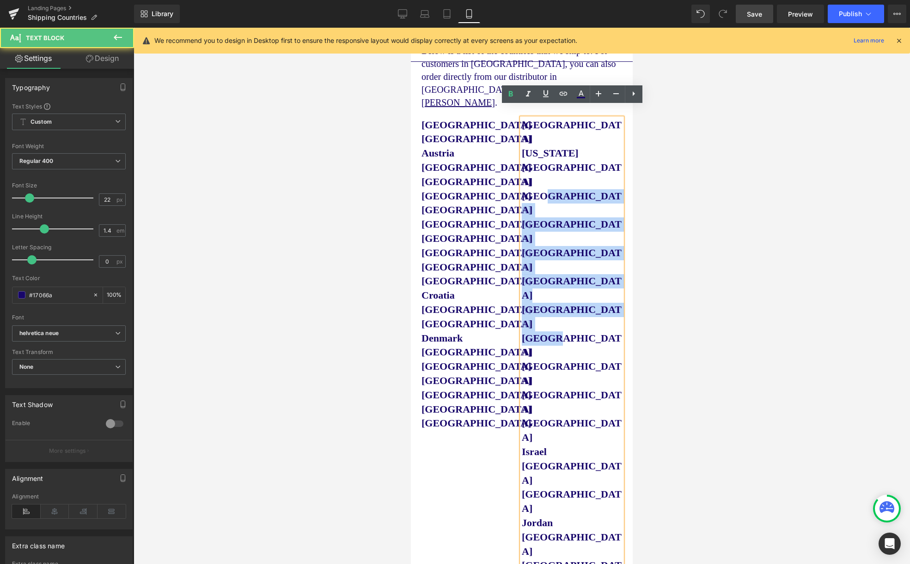
drag, startPoint x: 546, startPoint y: 151, endPoint x: 552, endPoint y: 228, distance: 77.4
click at [550, 230] on div "France Georgia Germany Greece Greenland Guatemala Hong Kong Hungary Iceland Ind…" at bounding box center [571, 395] width 100 height 555
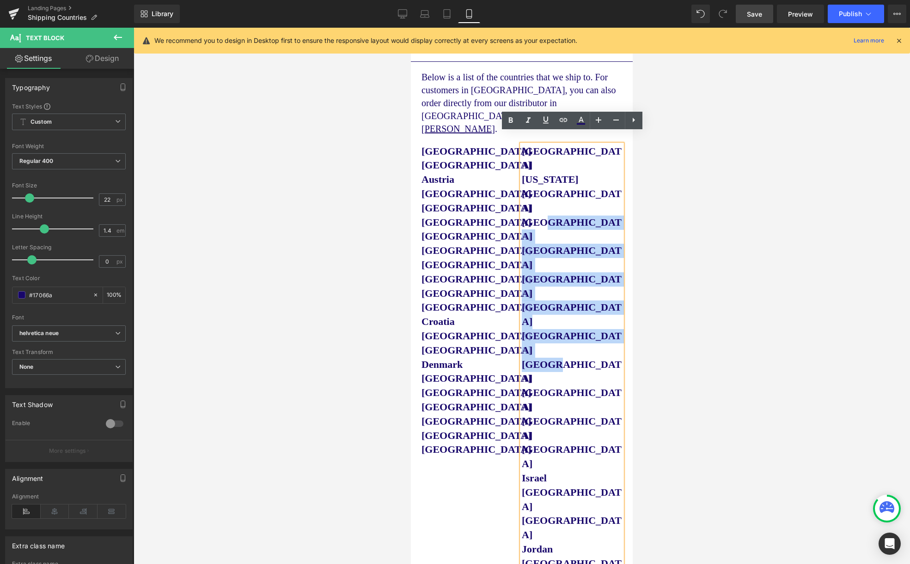
click at [444, 202] on strong "Bolivia" at bounding box center [476, 208] width 110 height 12
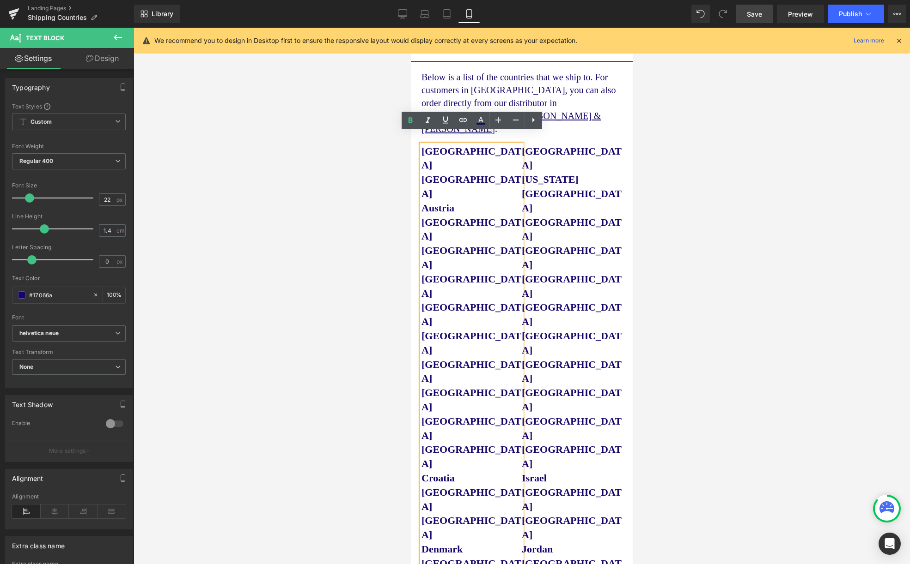
click at [537, 273] on p "Guatemala" at bounding box center [571, 287] width 100 height 29
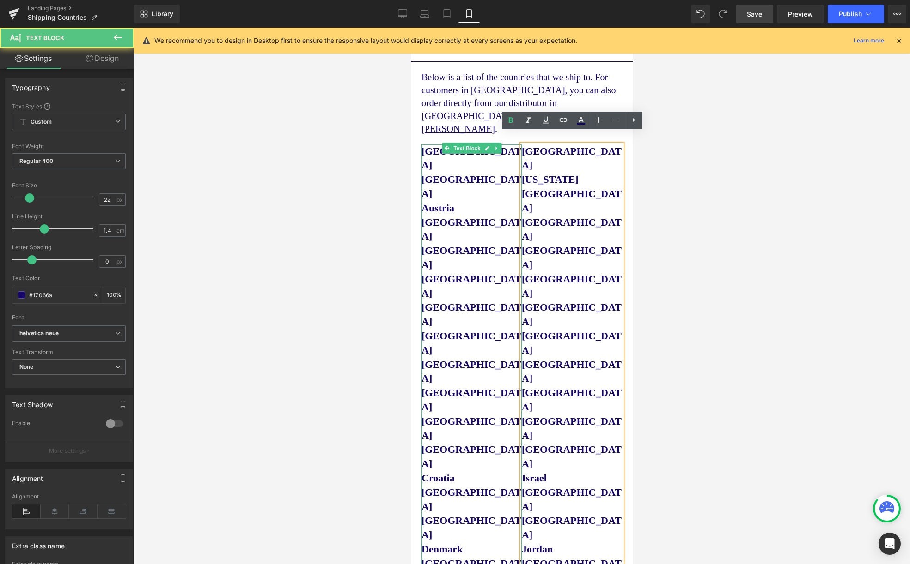
click at [506, 145] on p "Argentina" at bounding box center [471, 159] width 100 height 29
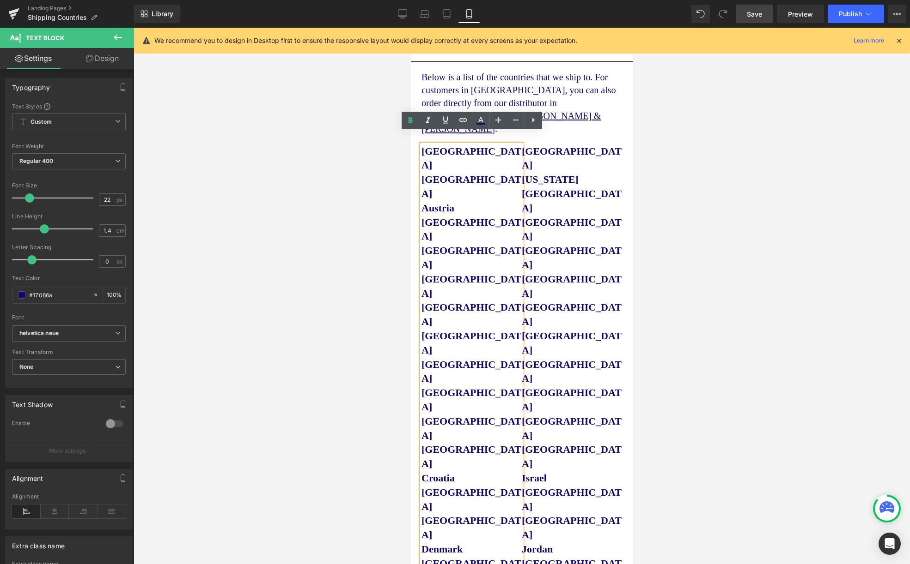
click at [503, 514] on p "Czech Republic" at bounding box center [471, 528] width 100 height 29
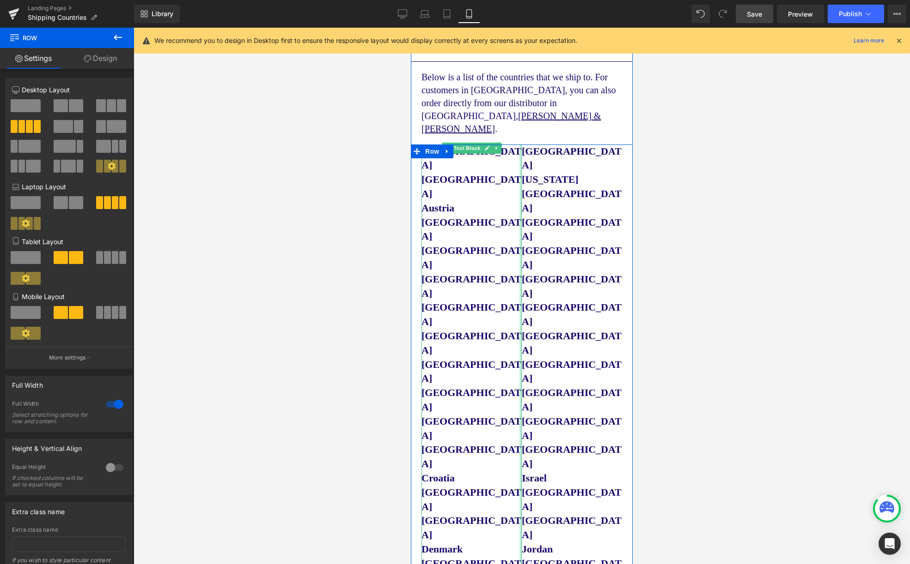
click at [520, 363] on div at bounding box center [520, 436] width 2 height 583
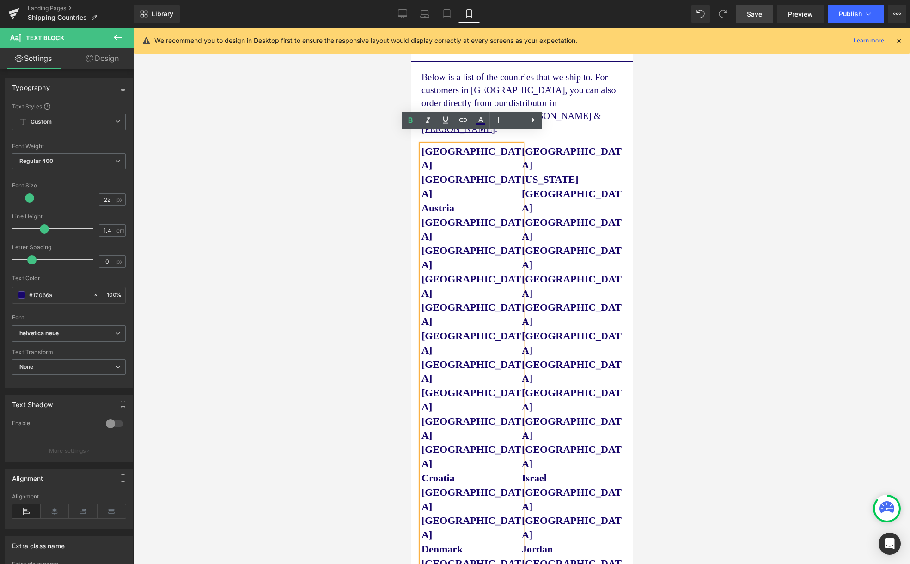
drag, startPoint x: 494, startPoint y: 513, endPoint x: 494, endPoint y: 497, distance: 16.6
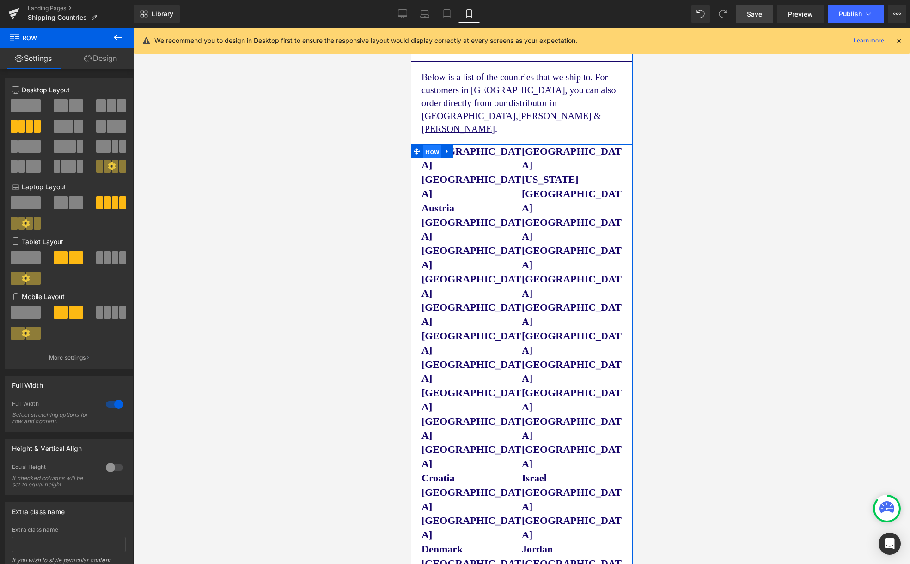
click at [429, 145] on span "Row" at bounding box center [432, 152] width 18 height 14
click at [18, 316] on span at bounding box center [26, 312] width 30 height 13
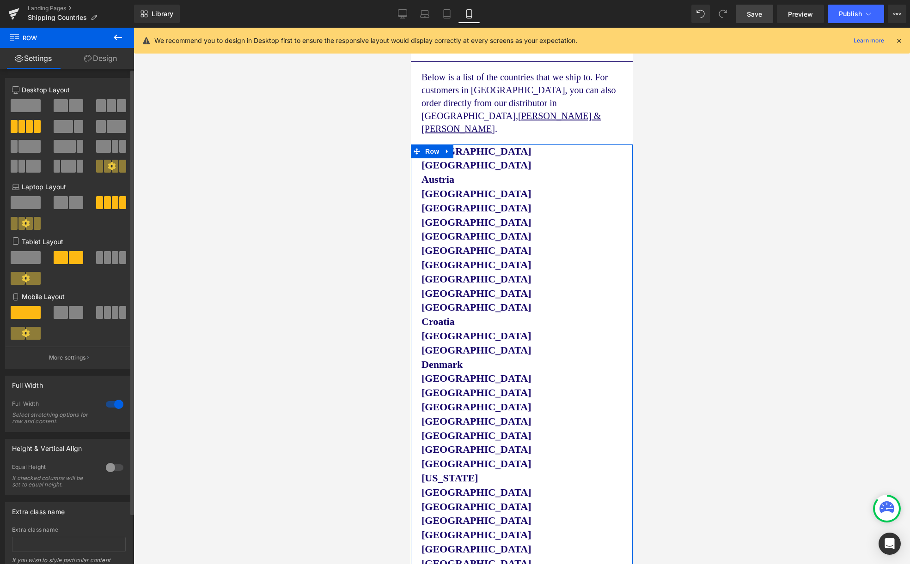
click at [60, 317] on span at bounding box center [61, 312] width 14 height 13
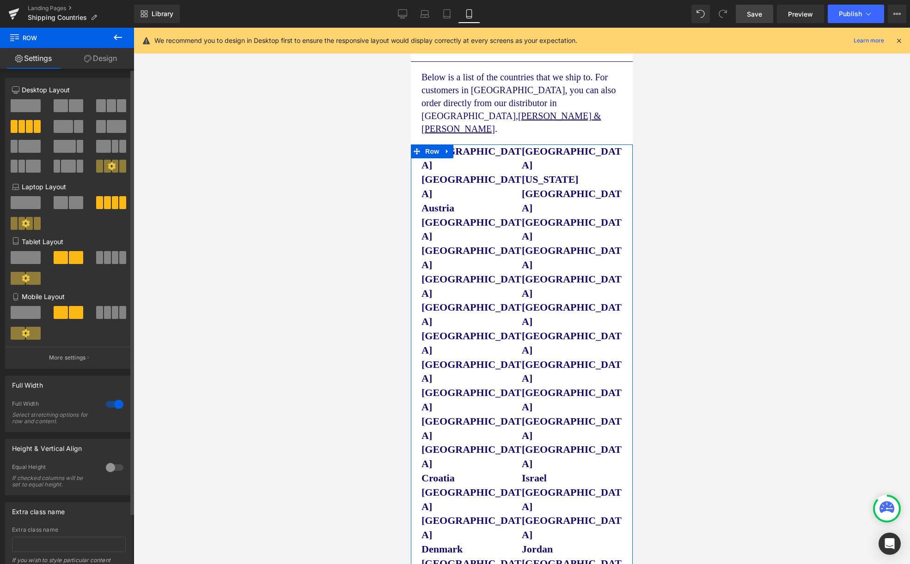
click at [24, 316] on span at bounding box center [26, 312] width 30 height 13
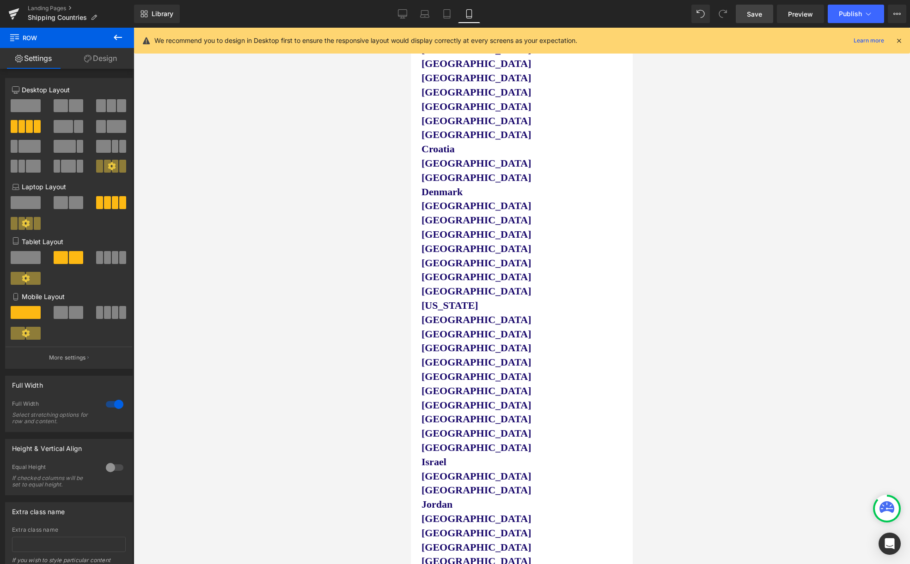
scroll to position [0, 0]
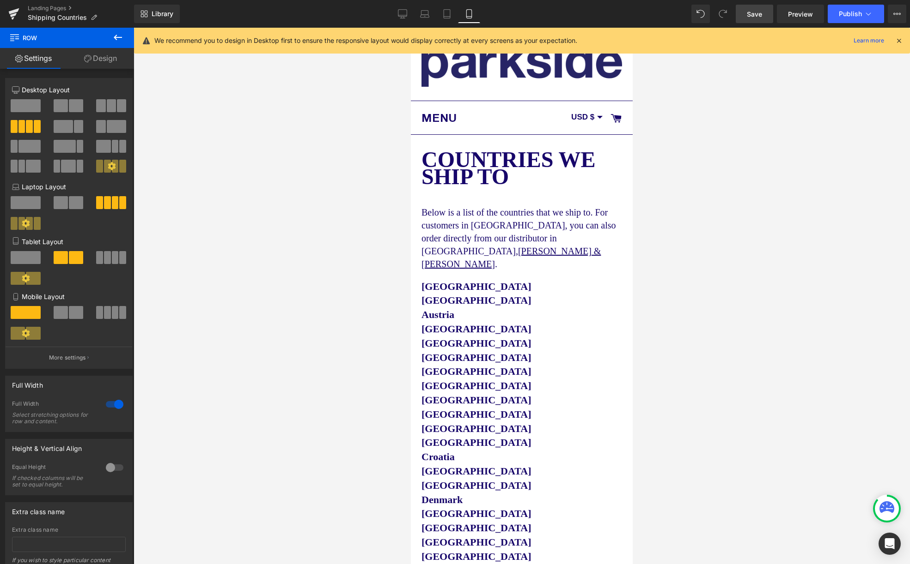
click at [750, 20] on link "Save" at bounding box center [753, 14] width 37 height 18
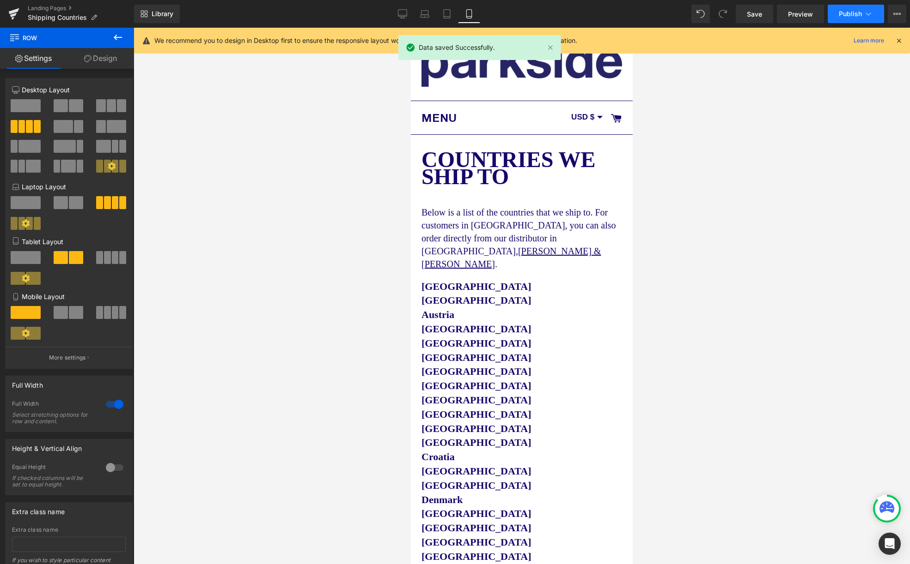
click at [846, 6] on button "Publish" at bounding box center [855, 14] width 56 height 18
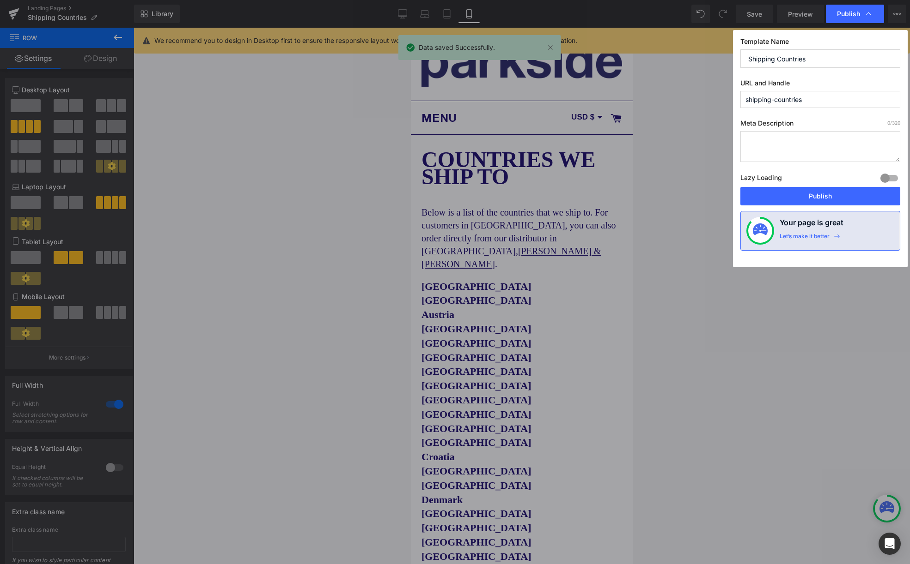
click at [803, 200] on button "Publish" at bounding box center [820, 196] width 160 height 18
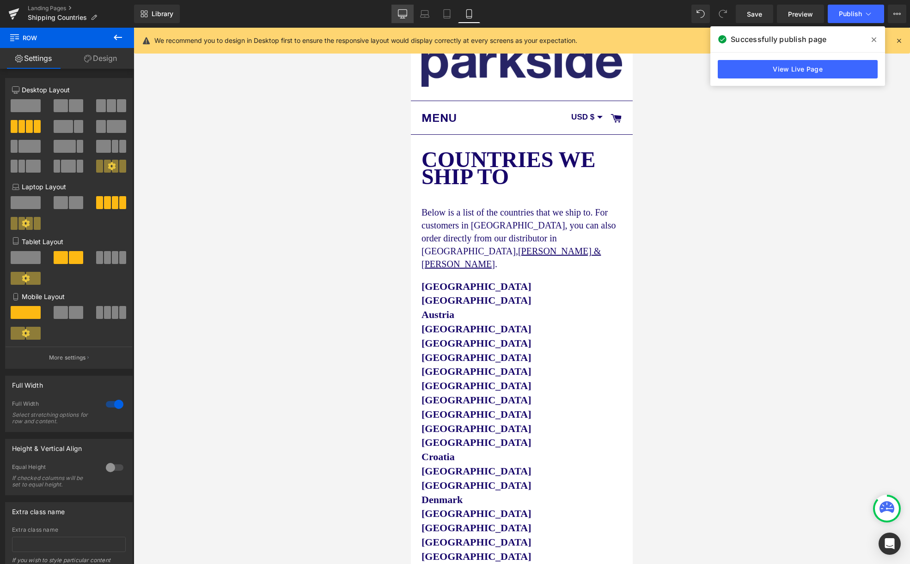
click at [408, 17] on link "Desktop" at bounding box center [402, 14] width 22 height 18
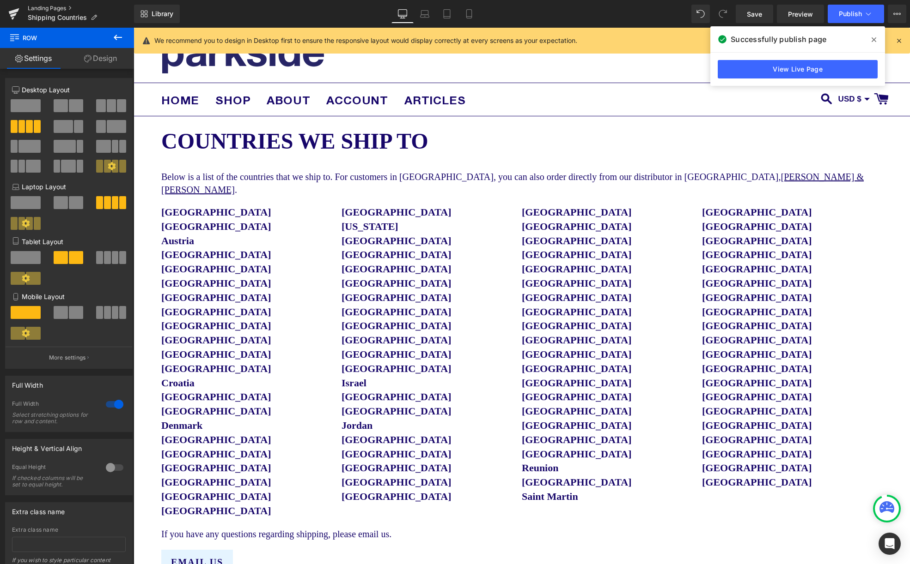
click at [61, 8] on link "Landing Pages" at bounding box center [81, 8] width 106 height 7
